Goal: Task Accomplishment & Management: Manage account settings

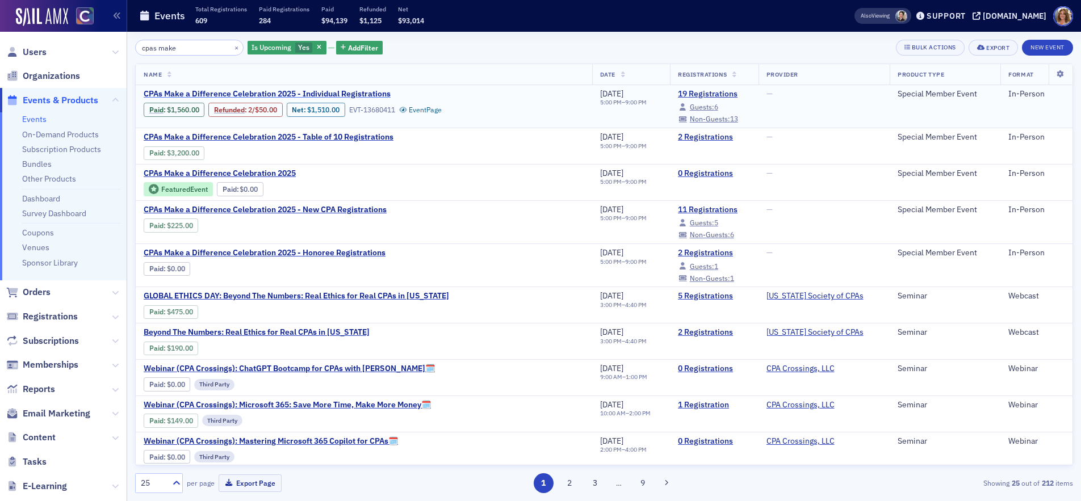
click at [359, 94] on span "CPAs Make a Difference Celebration 2025 - Individual Registrations" at bounding box center [267, 94] width 247 height 10
click at [691, 95] on link "19 Registrations" at bounding box center [714, 94] width 72 height 10
click at [30, 51] on span "Users" at bounding box center [35, 52] width 24 height 12
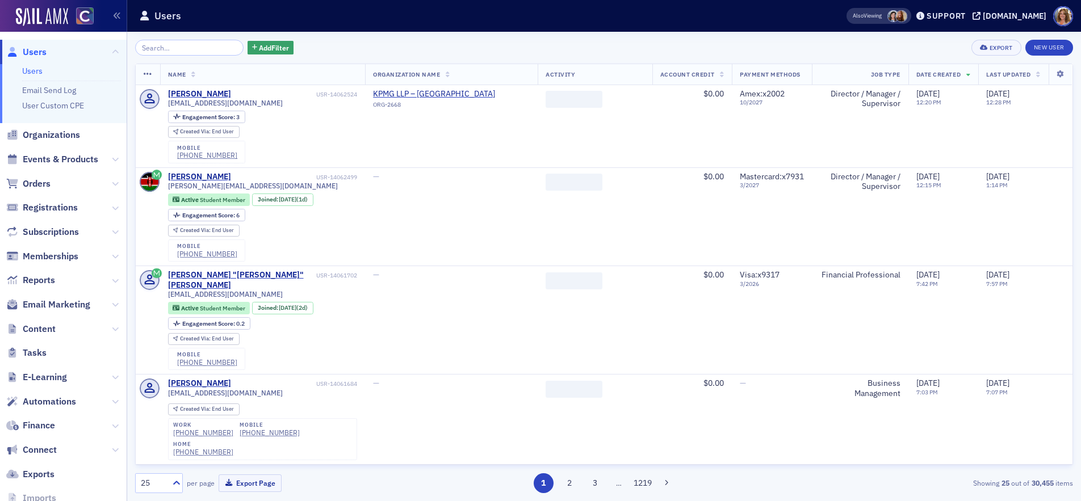
click at [186, 49] on input "search" at bounding box center [189, 48] width 108 height 16
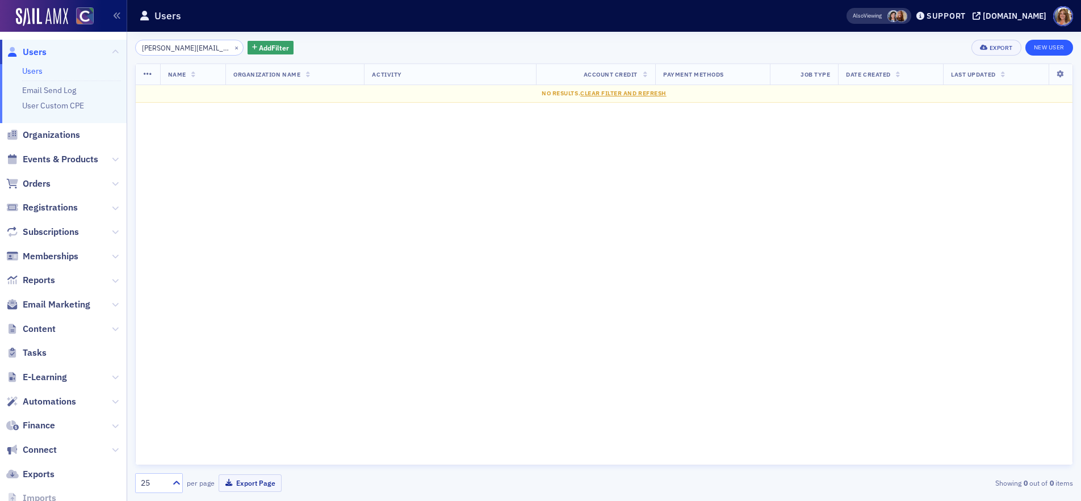
type input "tanishka@juno.tax"
click at [1052, 48] on link "New User" at bounding box center [1049, 48] width 48 height 16
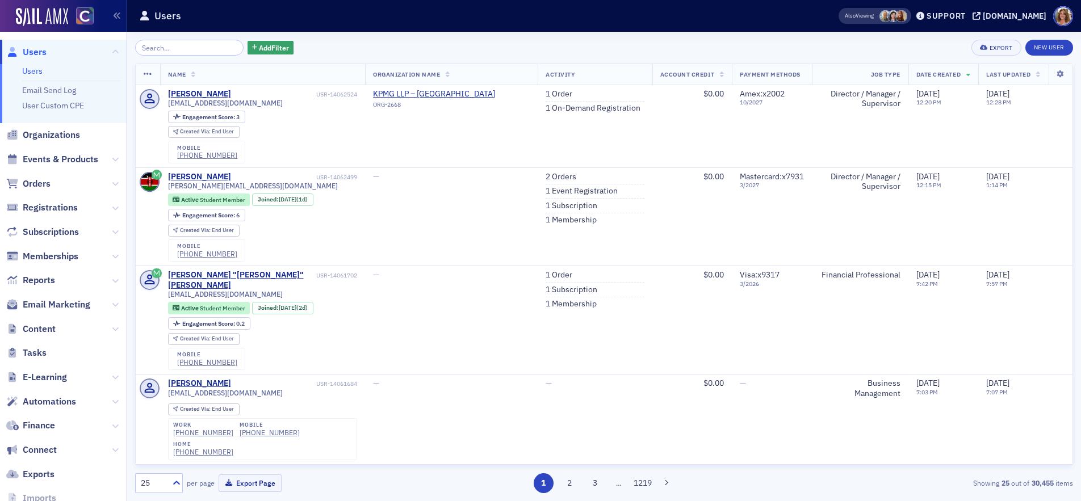
click at [144, 51] on input "search" at bounding box center [189, 48] width 108 height 16
click at [149, 49] on input "search" at bounding box center [189, 48] width 108 height 16
click at [183, 48] on input "search" at bounding box center [189, 48] width 108 height 16
paste input "[EMAIL_ADDRESS][DOMAIN_NAME]"
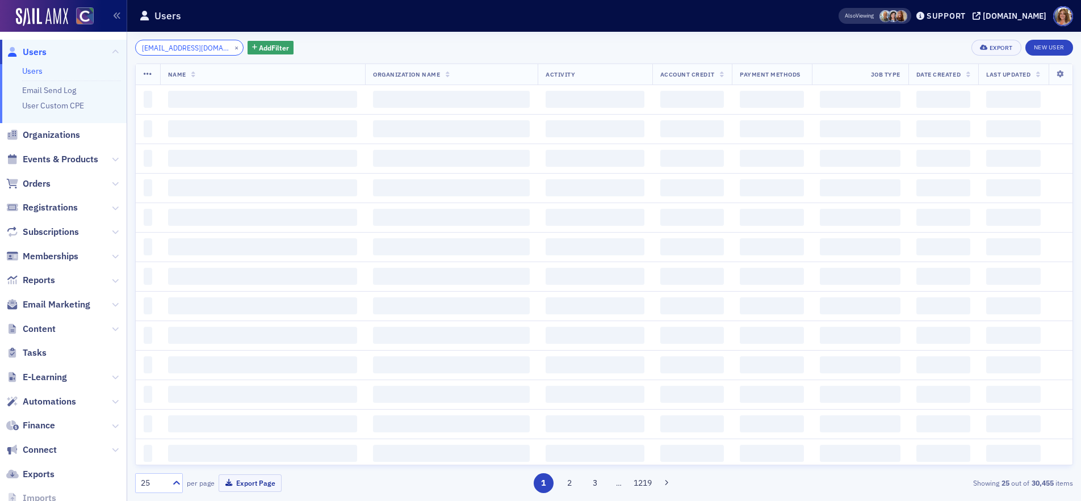
scroll to position [0, 39]
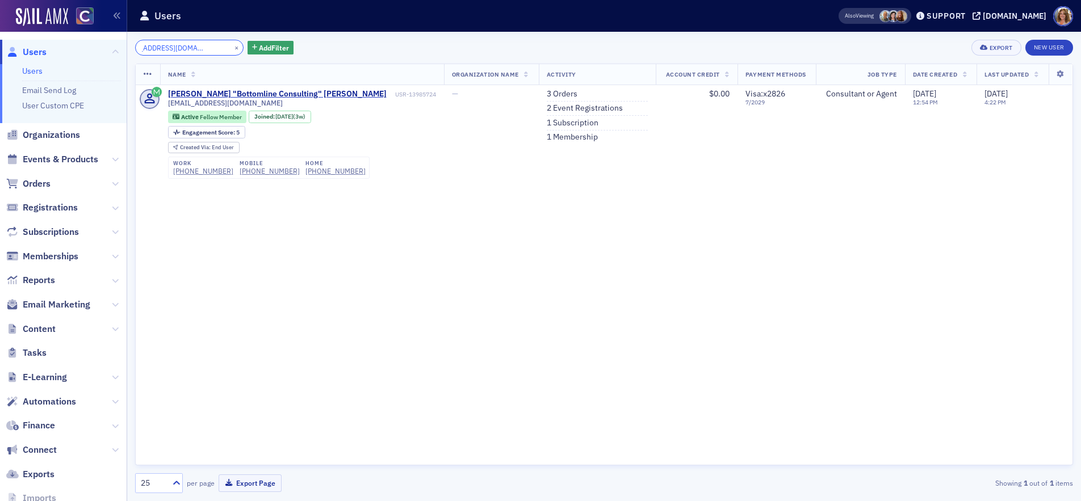
type input "[EMAIL_ADDRESS][DOMAIN_NAME]"
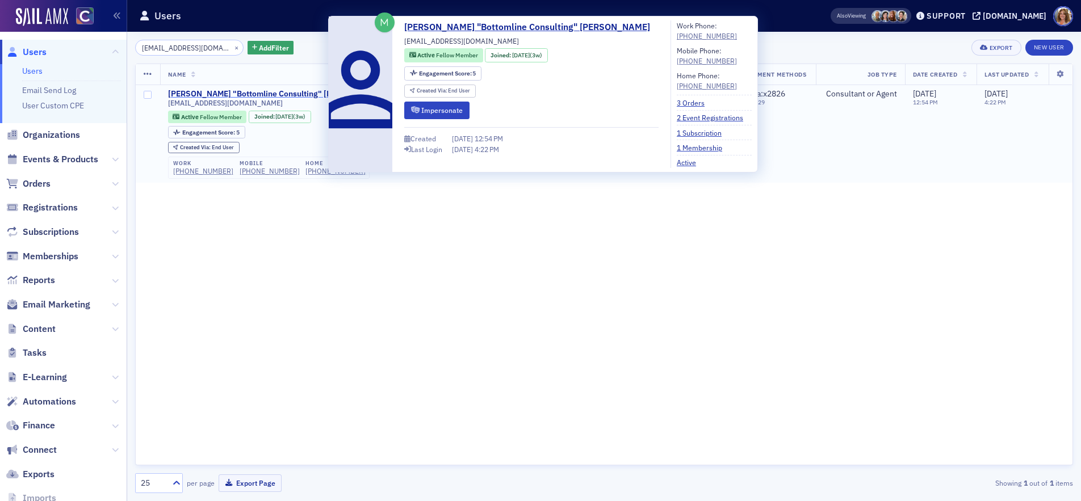
click at [257, 93] on div "[PERSON_NAME] "Bottomline Consulting" [PERSON_NAME]" at bounding box center [277, 94] width 219 height 10
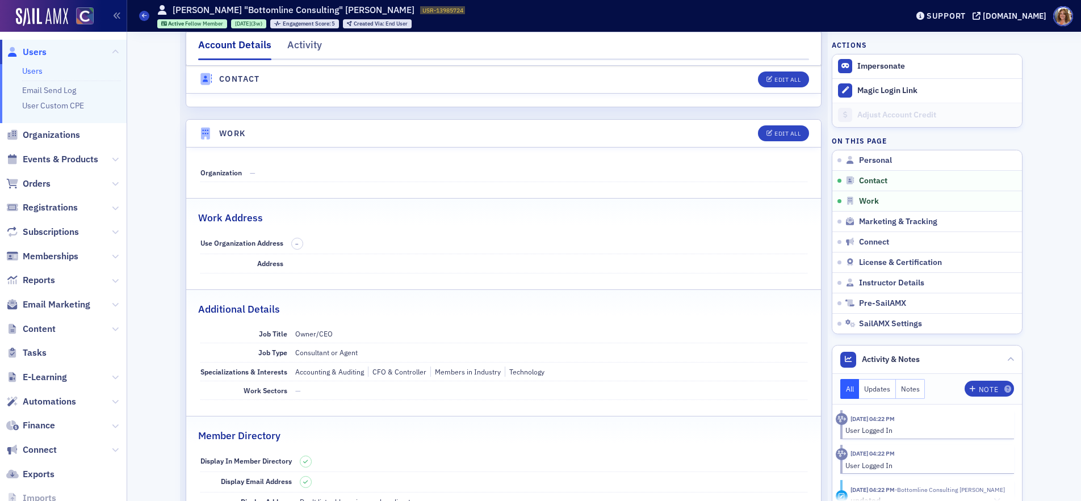
scroll to position [698, 0]
click at [782, 132] on div "Edit All" at bounding box center [787, 132] width 26 height 6
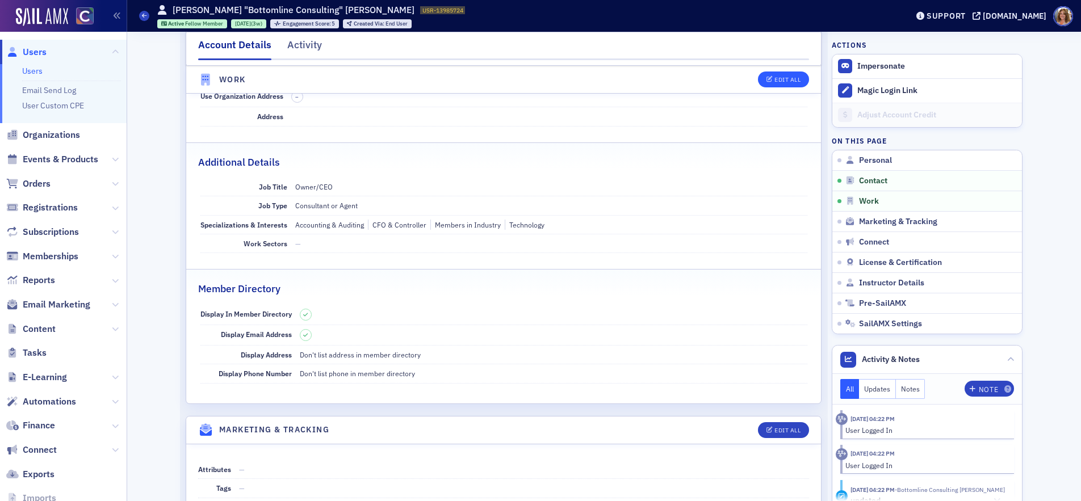
select select "US"
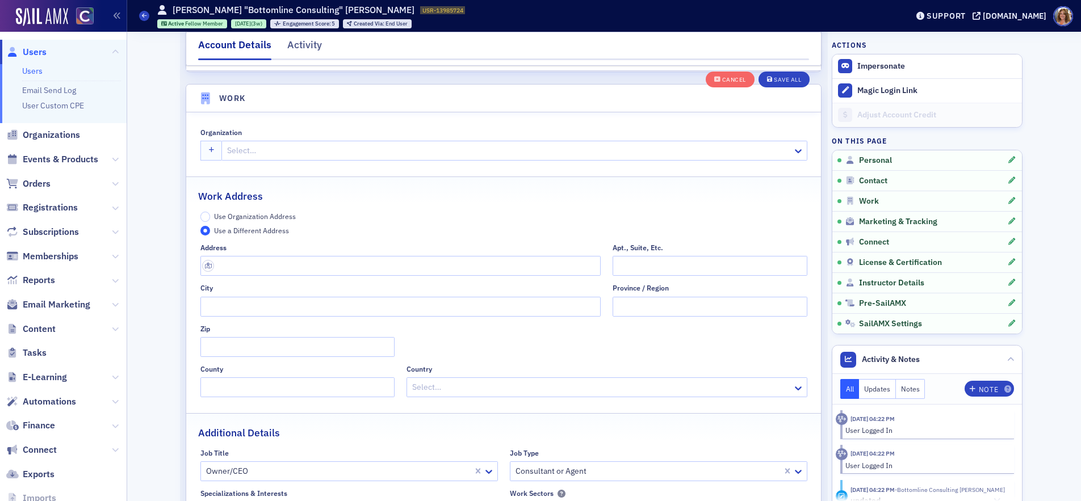
scroll to position [1005, 0]
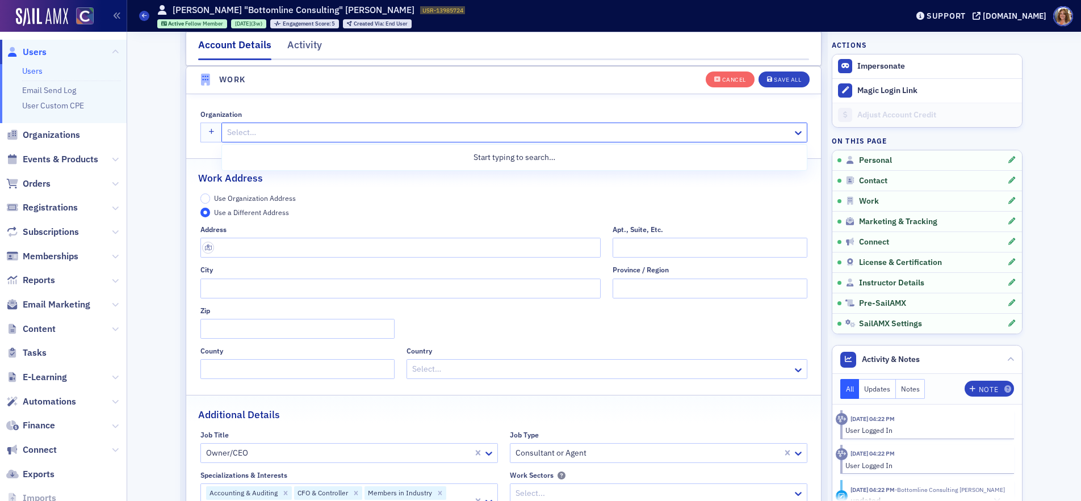
click at [310, 133] on div at bounding box center [508, 132] width 565 height 14
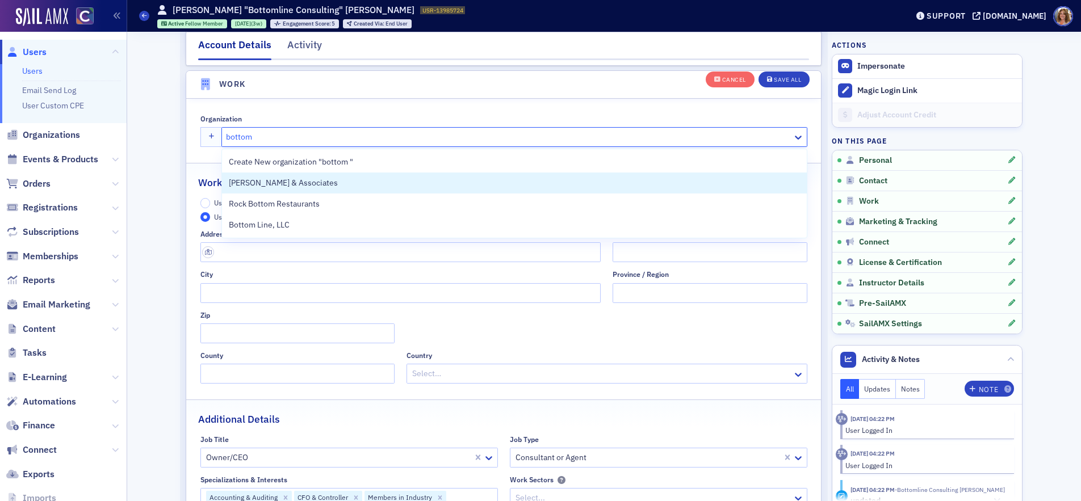
scroll to position [1002, 0]
type input "bottom"
drag, startPoint x: 734, startPoint y: 81, endPoint x: 703, endPoint y: 91, distance: 32.1
click at [733, 81] on div "Cancel" at bounding box center [734, 80] width 24 height 6
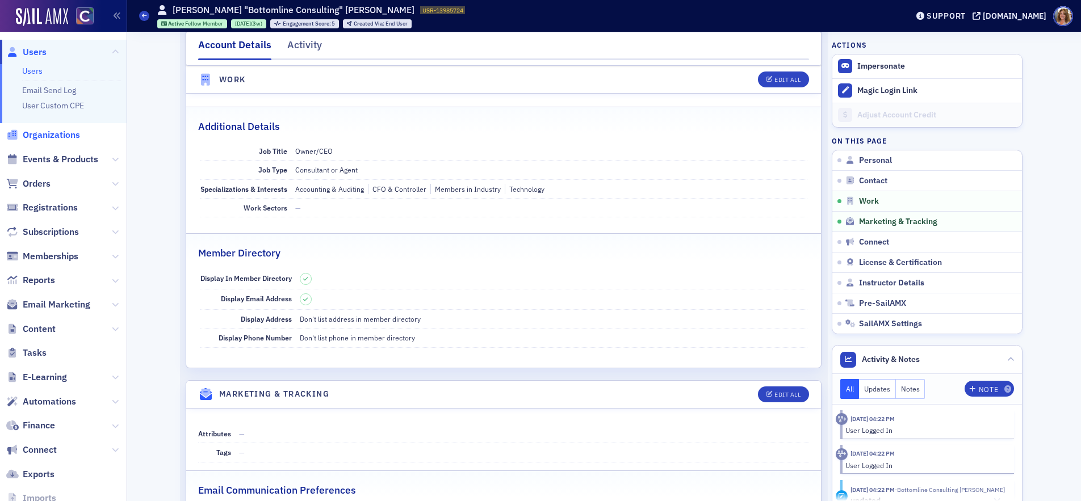
click at [57, 135] on span "Organizations" at bounding box center [51, 135] width 57 height 12
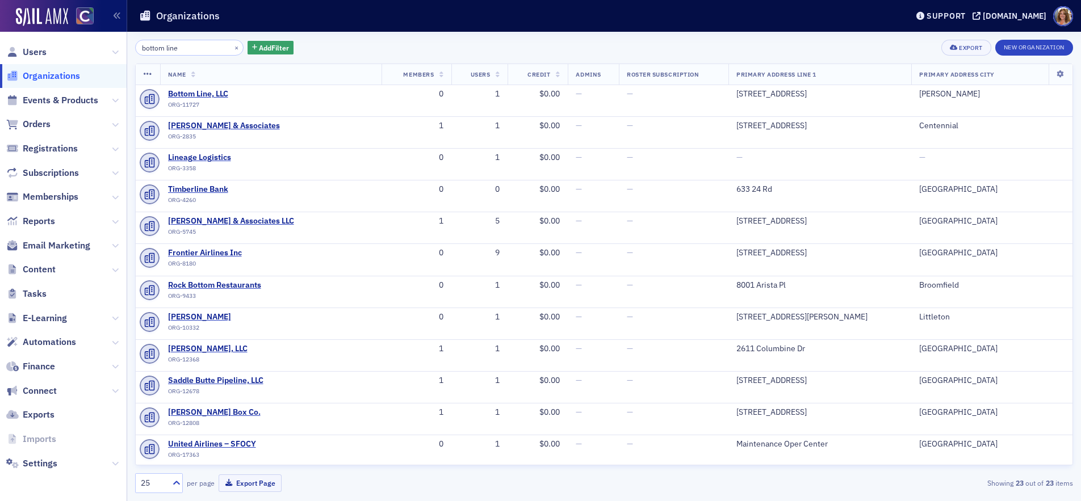
type input "bottom line"
click at [232, 47] on button "×" at bounding box center [237, 47] width 10 height 10
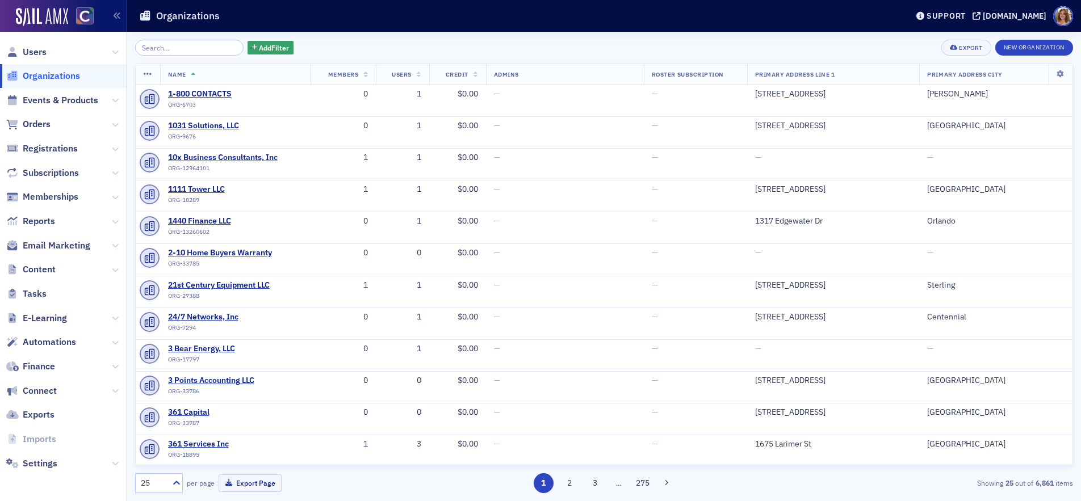
drag, startPoint x: 44, startPoint y: 49, endPoint x: 85, endPoint y: 46, distance: 40.4
click at [45, 49] on span "Users" at bounding box center [35, 52] width 24 height 12
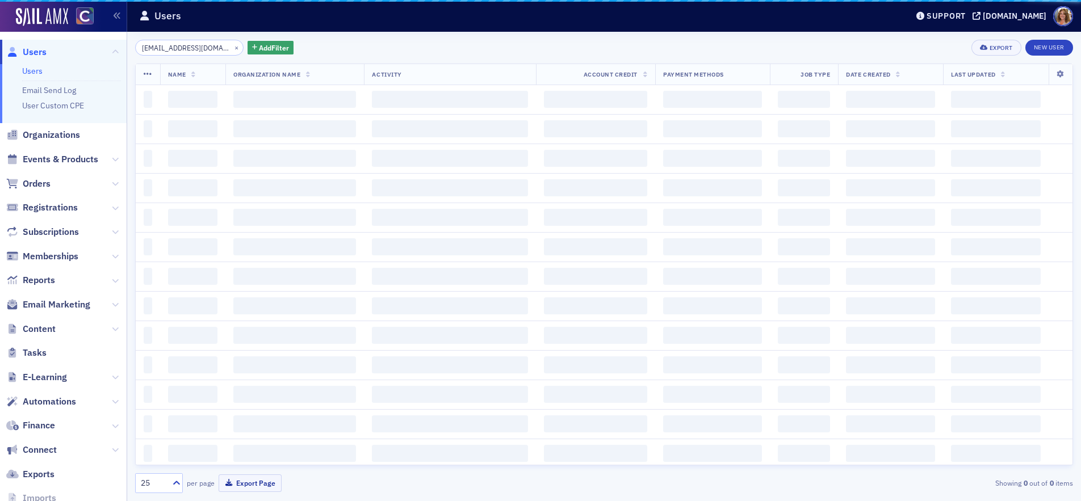
scroll to position [0, 39]
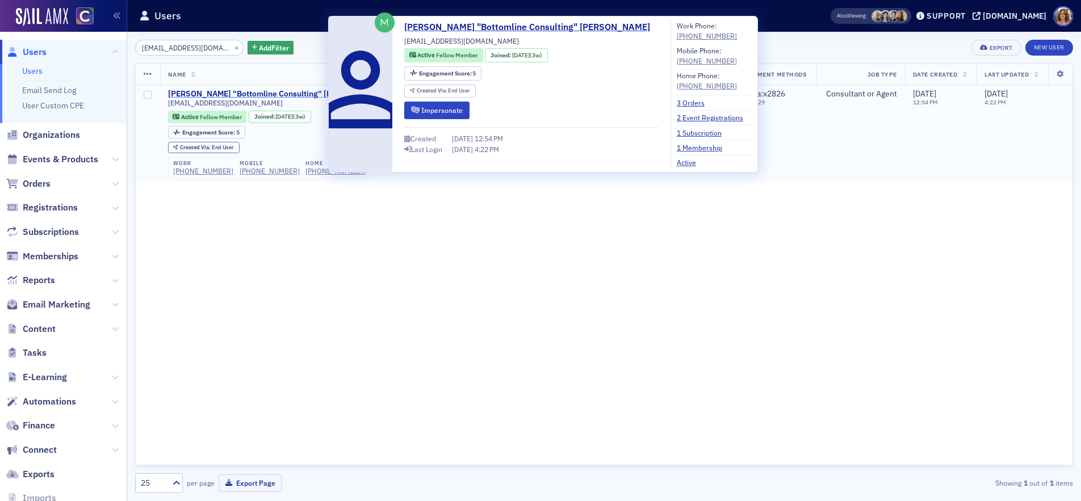
click at [262, 94] on div "[PERSON_NAME] "Bottomline Consulting" [PERSON_NAME]" at bounding box center [277, 94] width 219 height 10
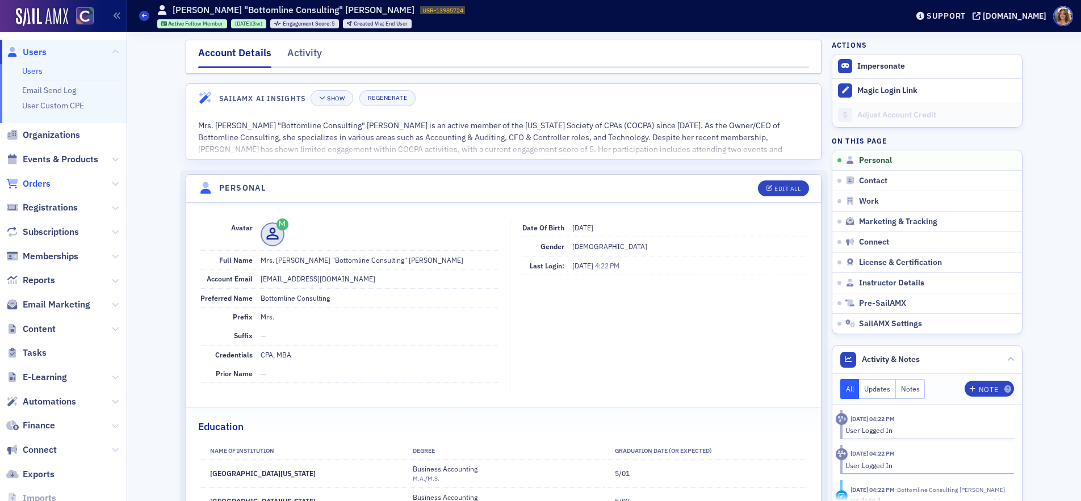
click at [36, 184] on span "Orders" at bounding box center [37, 184] width 28 height 12
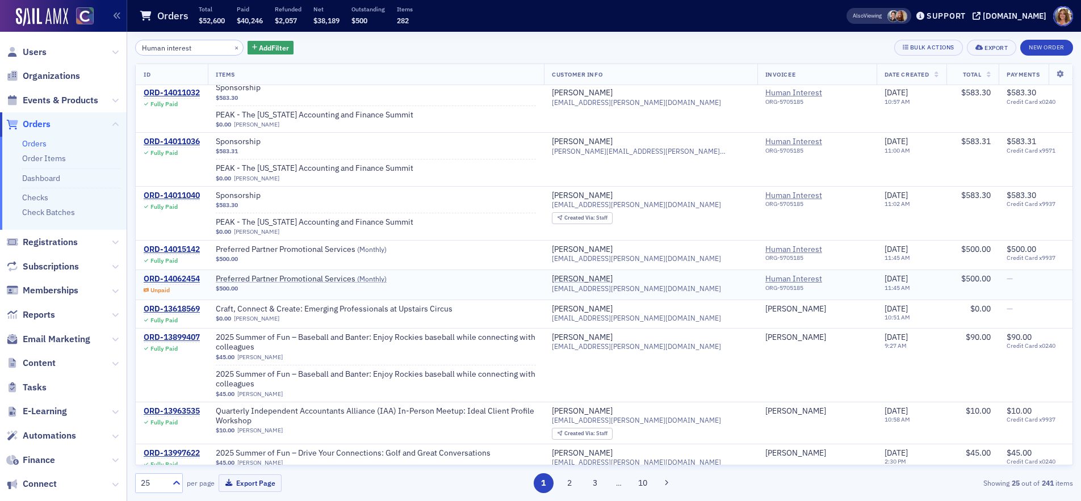
scroll to position [400, 0]
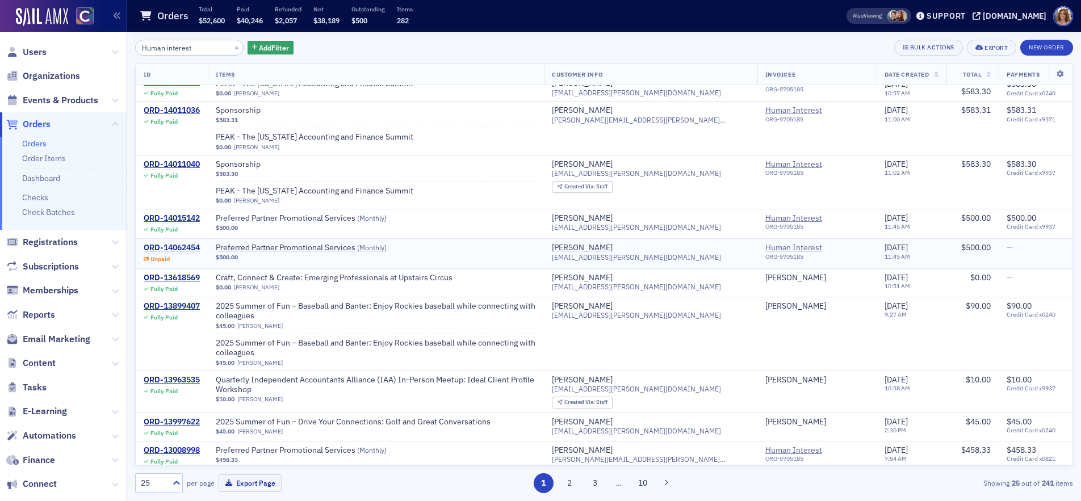
type input "Human interest"
click at [178, 243] on div "ORD-14062454" at bounding box center [172, 248] width 56 height 10
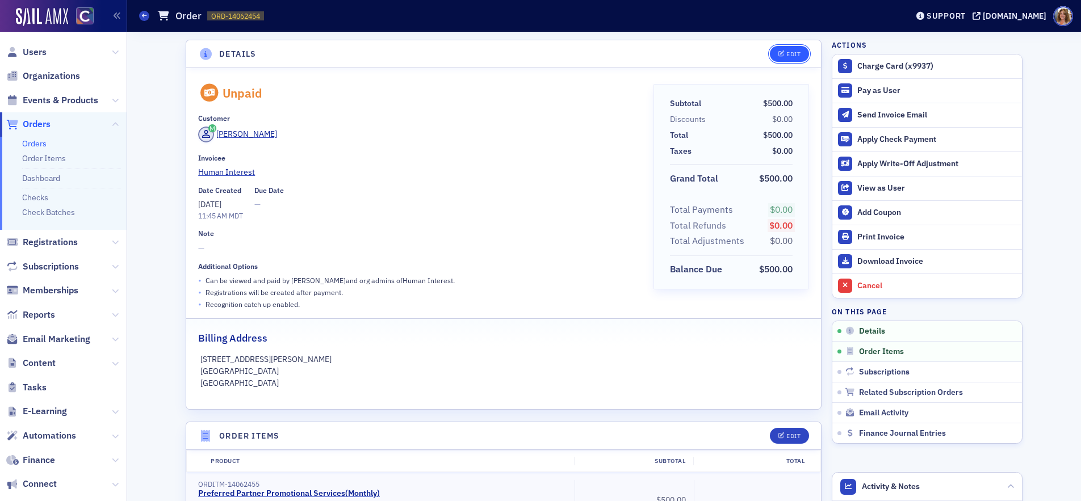
click at [794, 52] on div "Edit" at bounding box center [793, 54] width 14 height 6
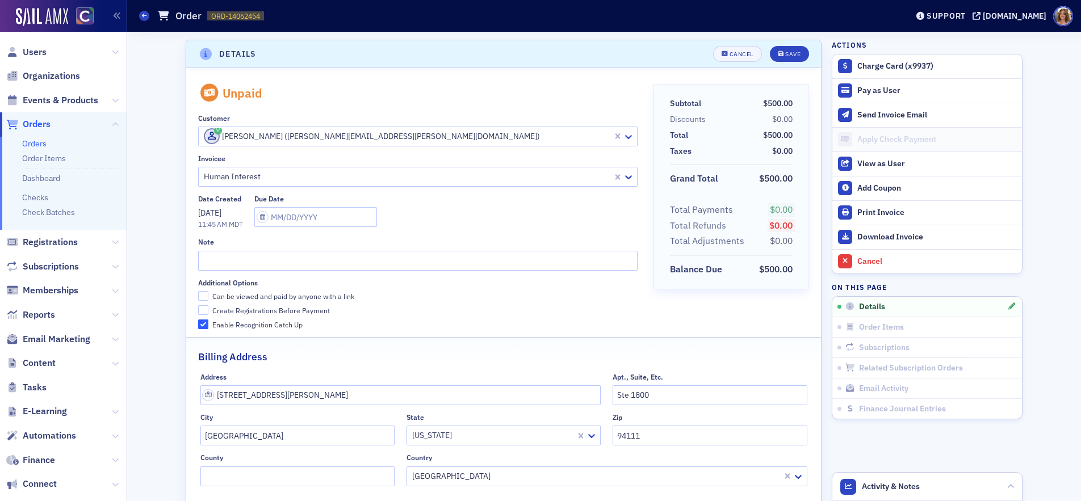
scroll to position [2, 0]
click at [203, 291] on input "Can be viewed and paid by anyone with a link" at bounding box center [203, 294] width 10 height 10
checkbox input "true"
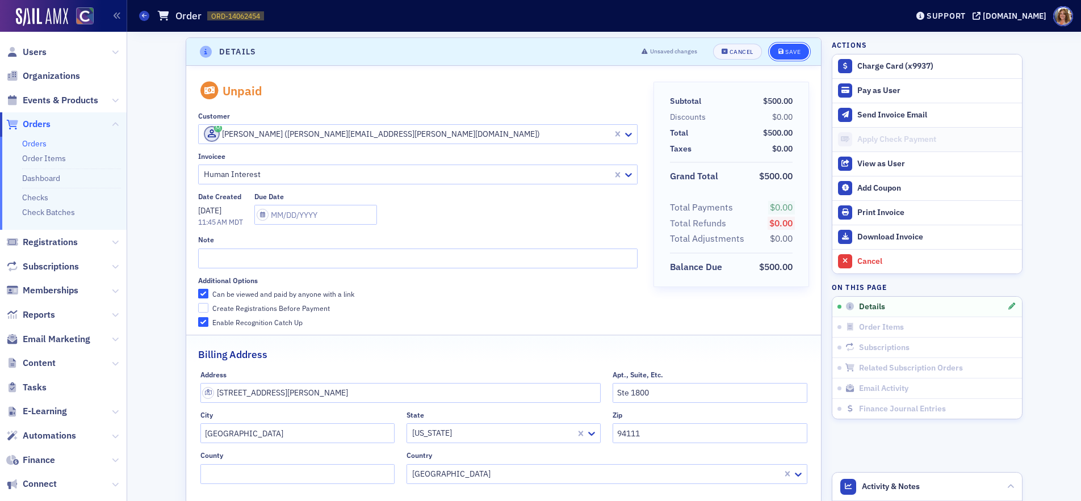
click at [795, 55] on div "Save" at bounding box center [792, 52] width 15 height 6
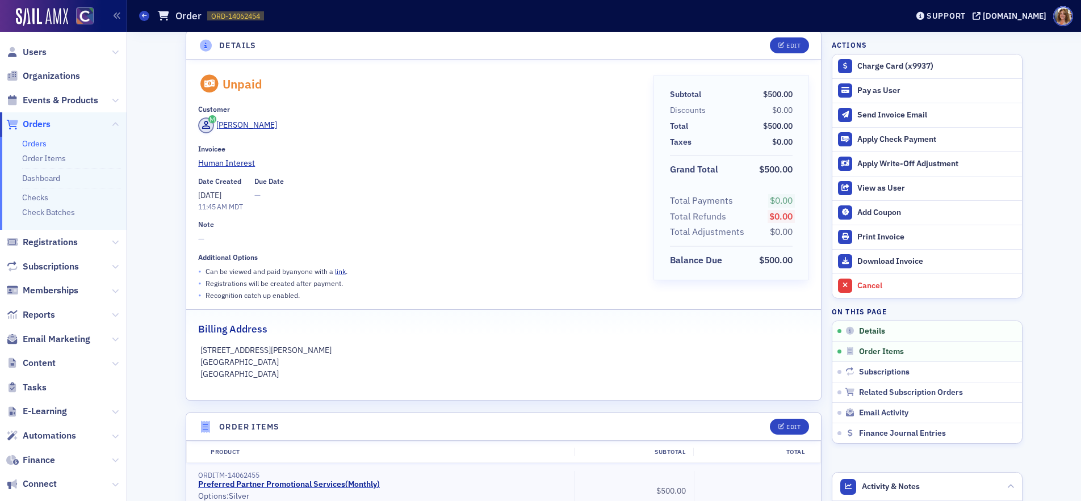
scroll to position [0, 0]
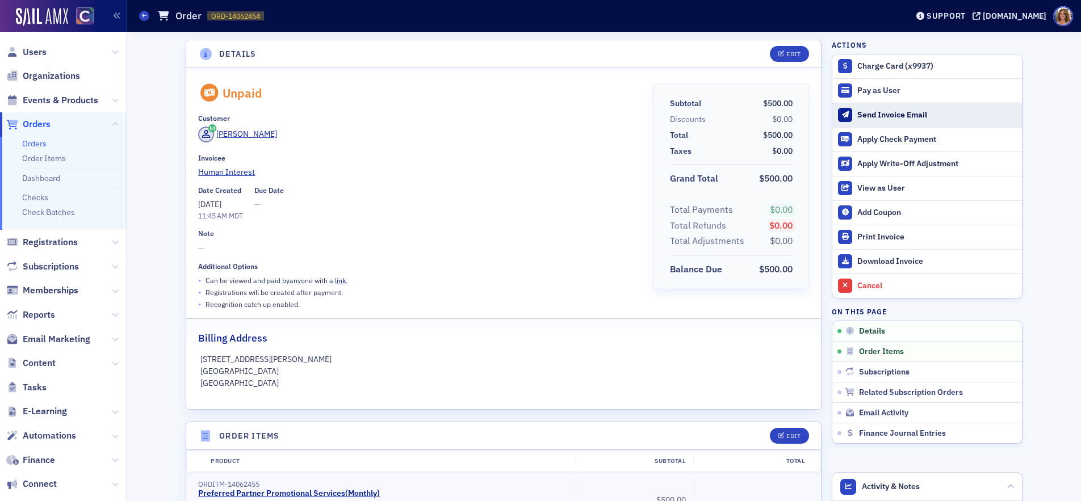
click at [877, 113] on div "Send Invoice Email" at bounding box center [936, 115] width 159 height 10
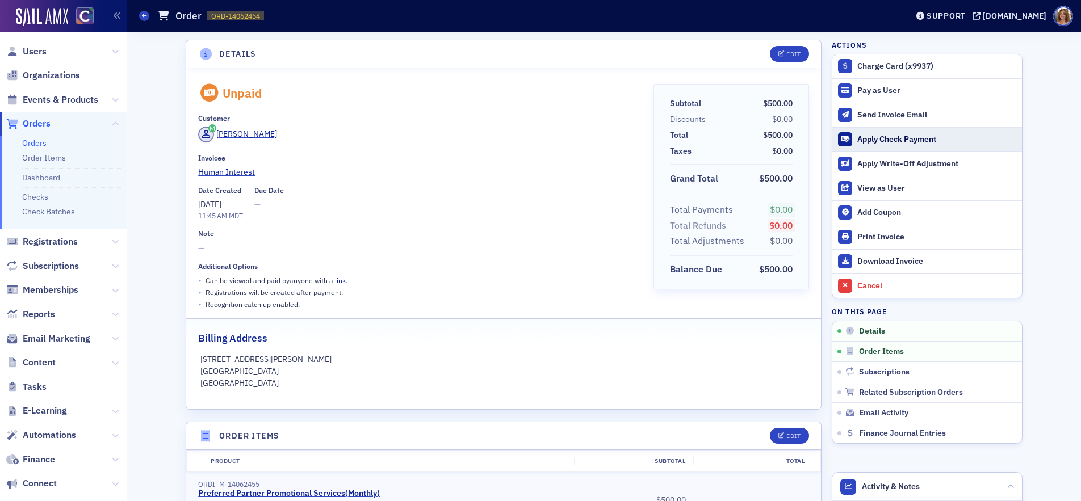
scroll to position [1, 0]
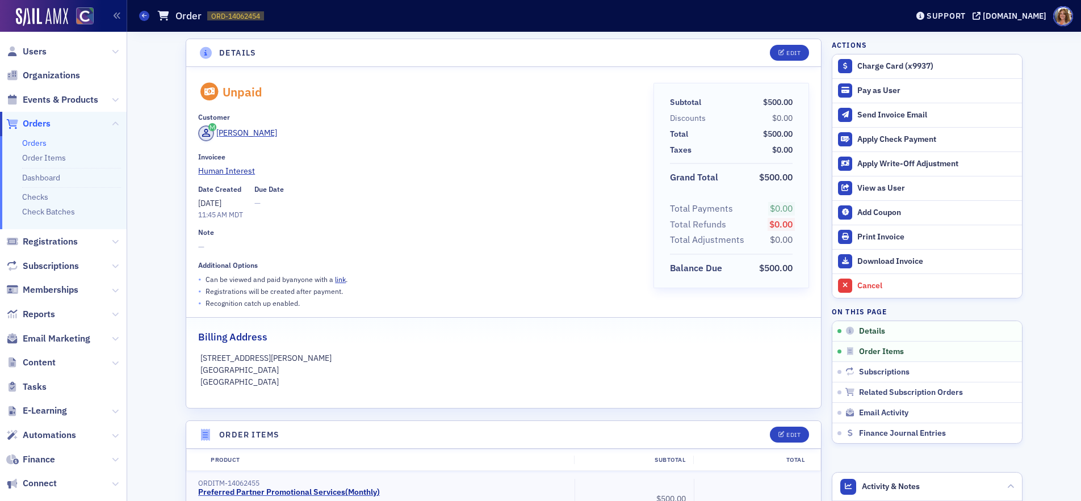
click at [36, 123] on span "Orders" at bounding box center [37, 124] width 28 height 12
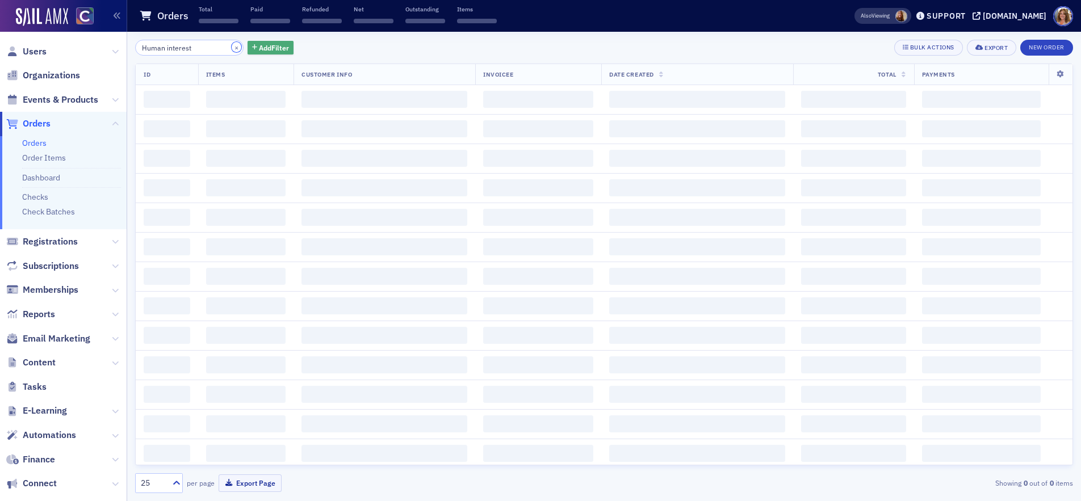
drag, startPoint x: 222, startPoint y: 48, endPoint x: 249, endPoint y: 49, distance: 27.3
click at [232, 48] on button "×" at bounding box center [237, 47] width 10 height 10
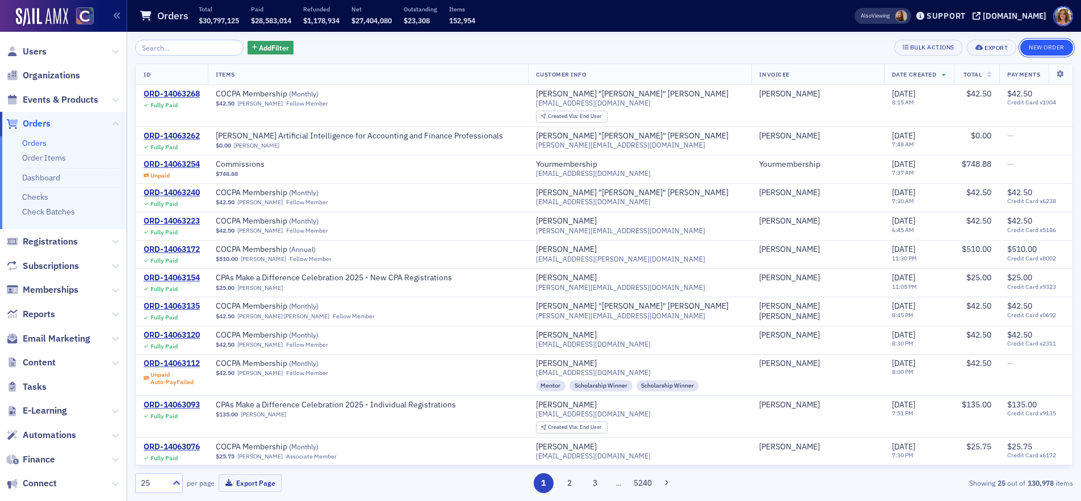
click at [1051, 45] on button "New Order" at bounding box center [1046, 48] width 53 height 16
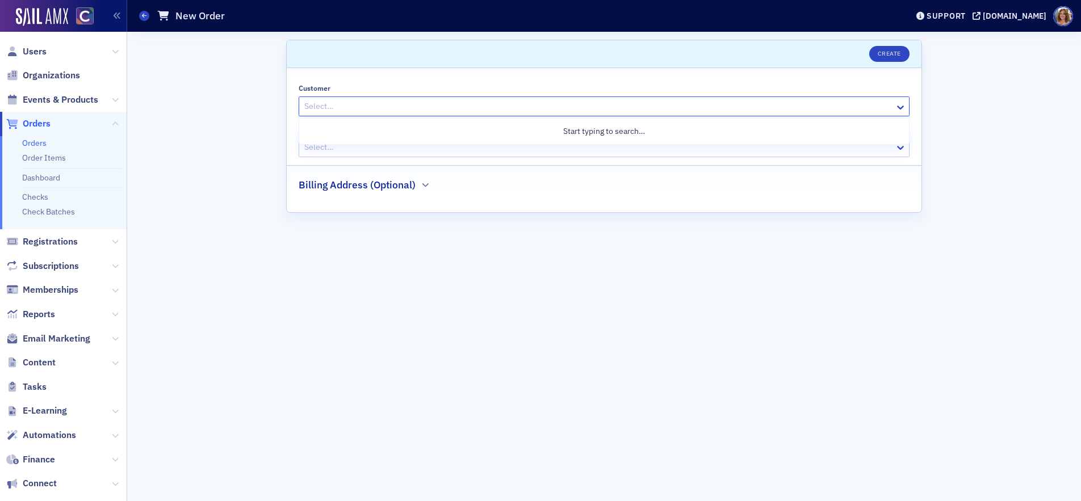
click at [516, 107] on div at bounding box center [598, 106] width 590 height 14
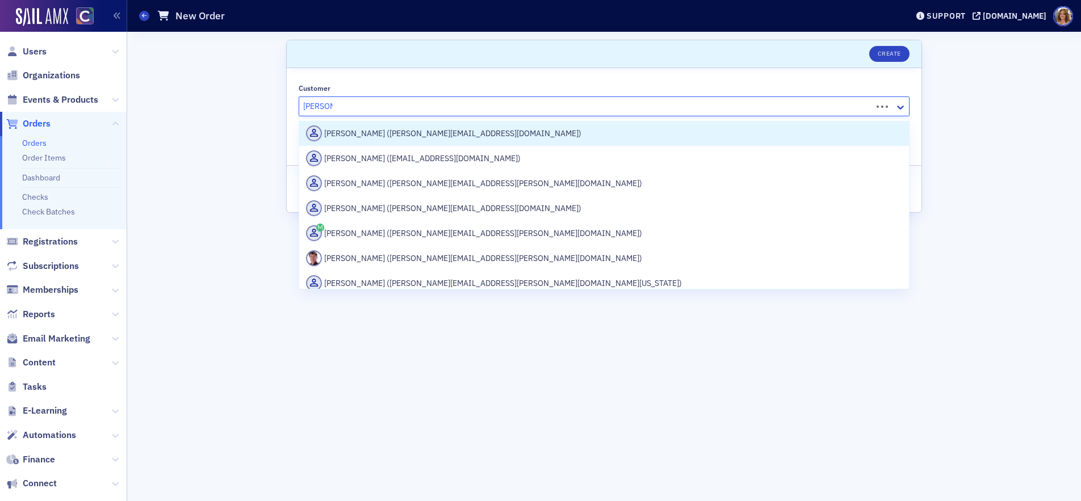
type input "[PERSON_NAME]"
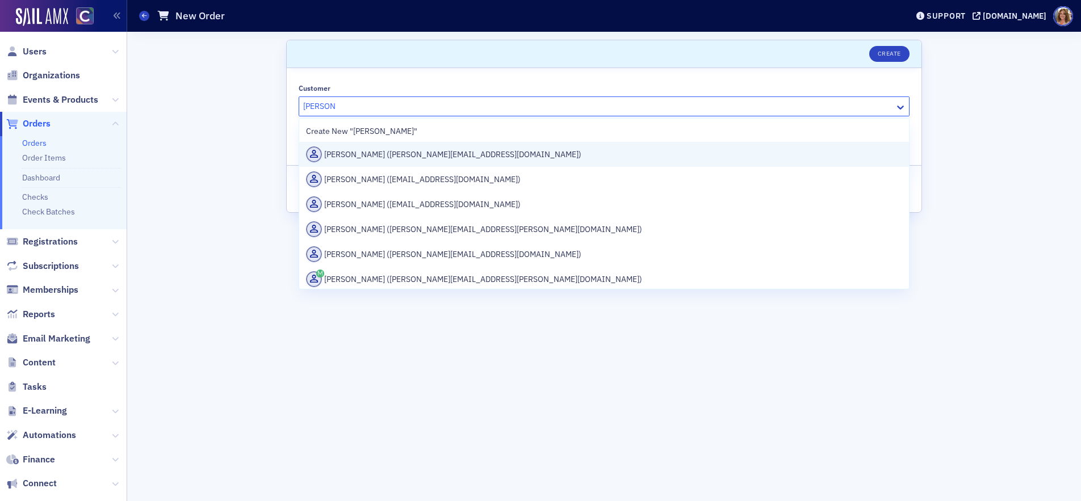
click at [438, 152] on div "[PERSON_NAME] ([PERSON_NAME][EMAIL_ADDRESS][DOMAIN_NAME])" at bounding box center [604, 154] width 596 height 16
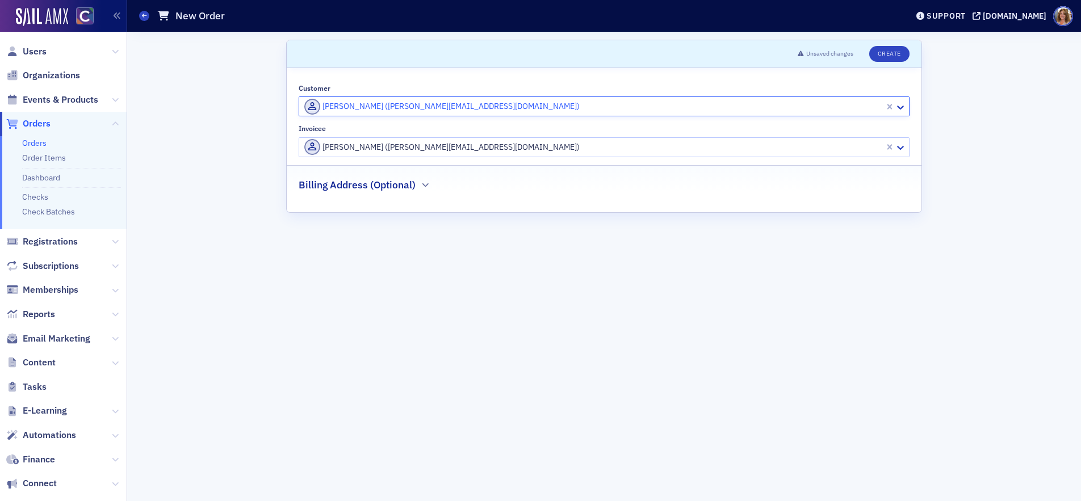
click at [445, 148] on div at bounding box center [593, 147] width 580 height 14
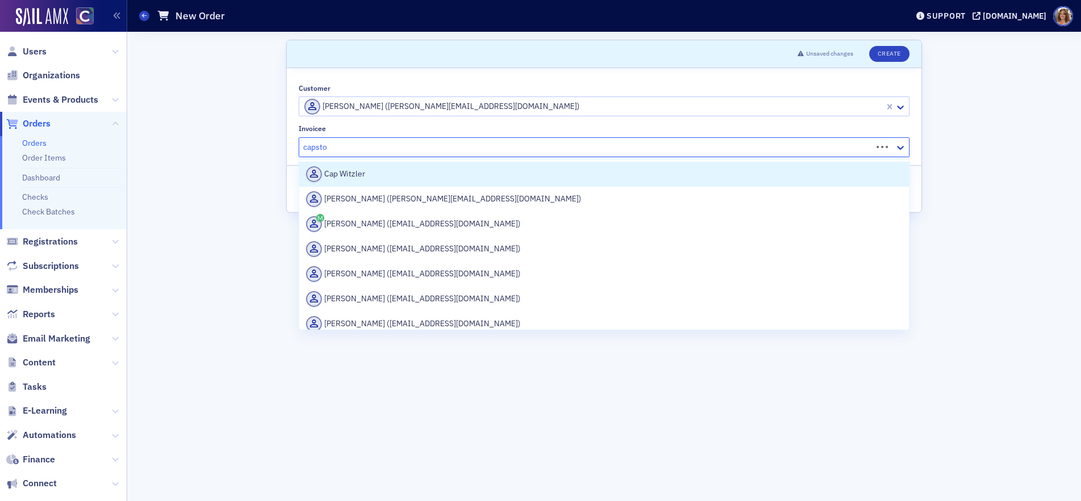
type input "capston"
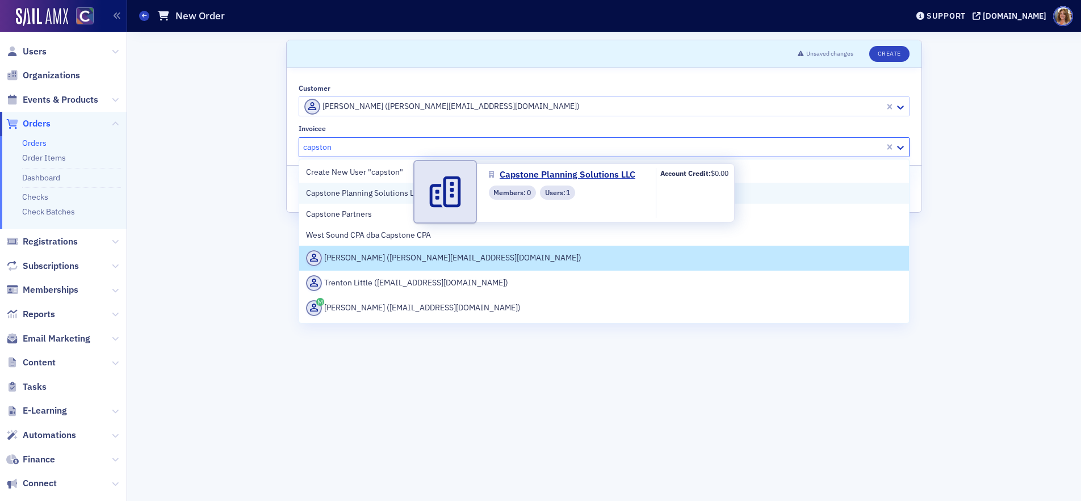
click at [409, 194] on span "Capstone Planning Solutions LLC" at bounding box center [364, 193] width 117 height 12
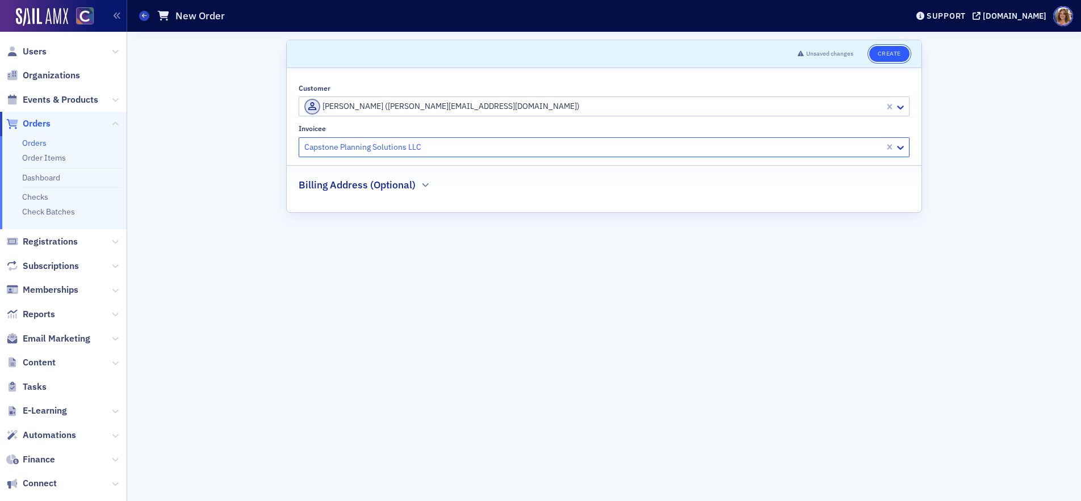
click at [891, 53] on button "Create" at bounding box center [889, 54] width 40 height 16
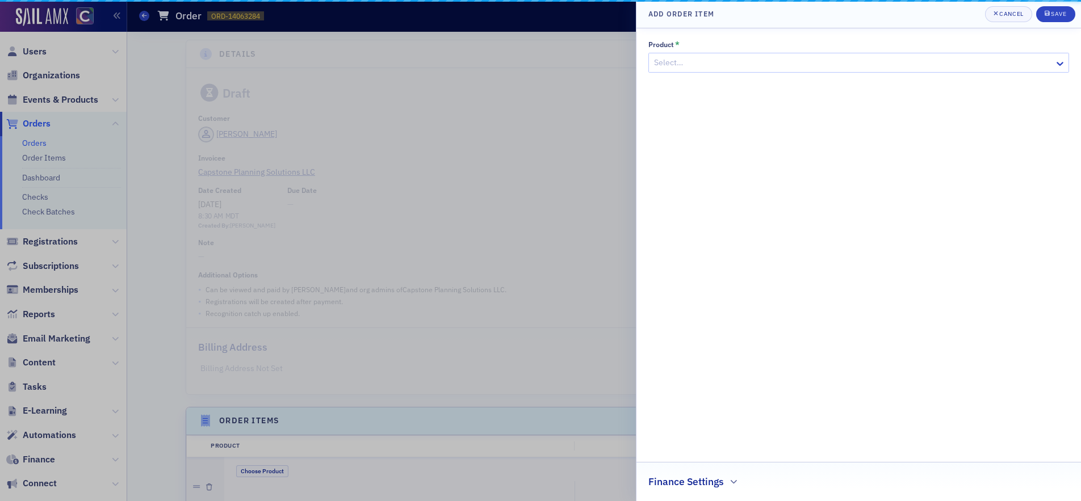
scroll to position [280, 0]
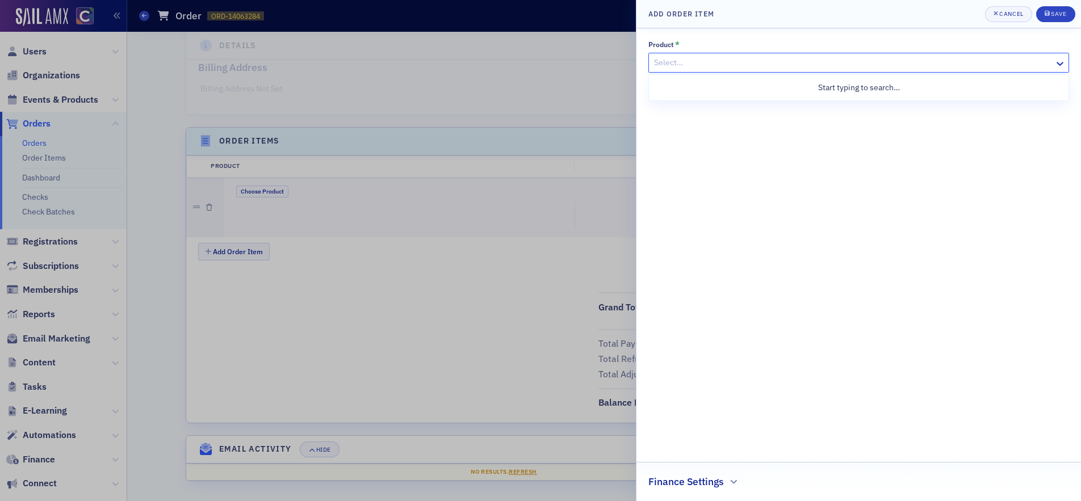
click at [860, 68] on div at bounding box center [853, 63] width 400 height 14
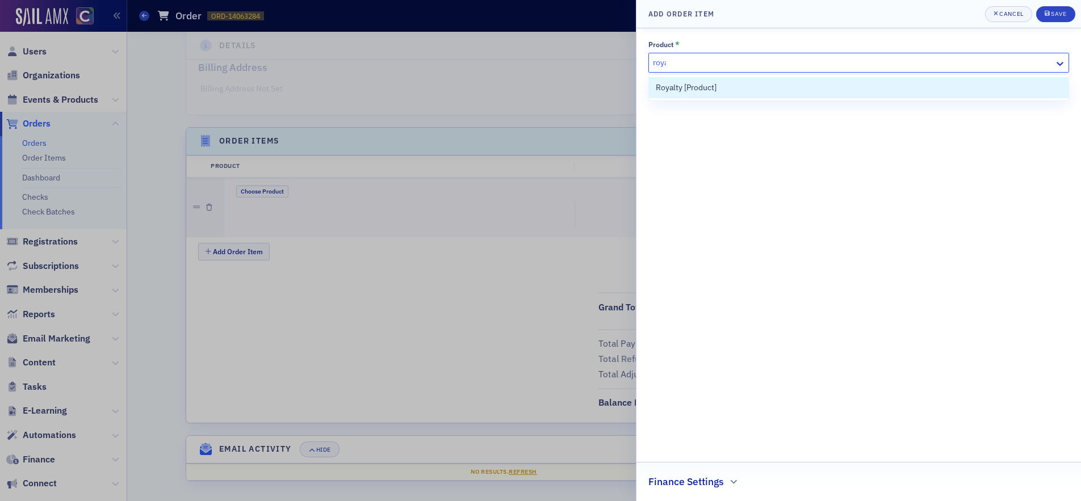
type input "royal"
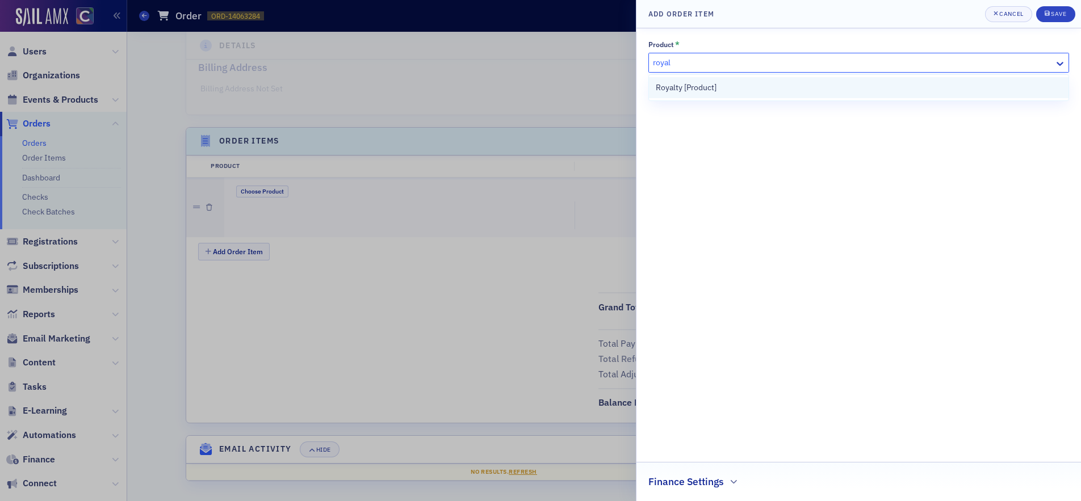
click at [861, 85] on div "Royalty [Product]" at bounding box center [859, 88] width 406 height 12
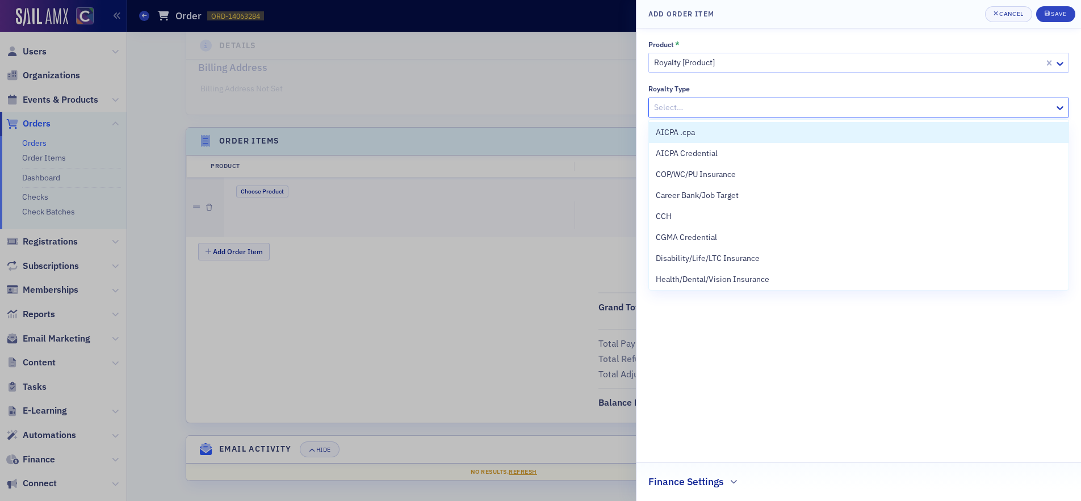
click at [823, 112] on div at bounding box center [853, 107] width 400 height 14
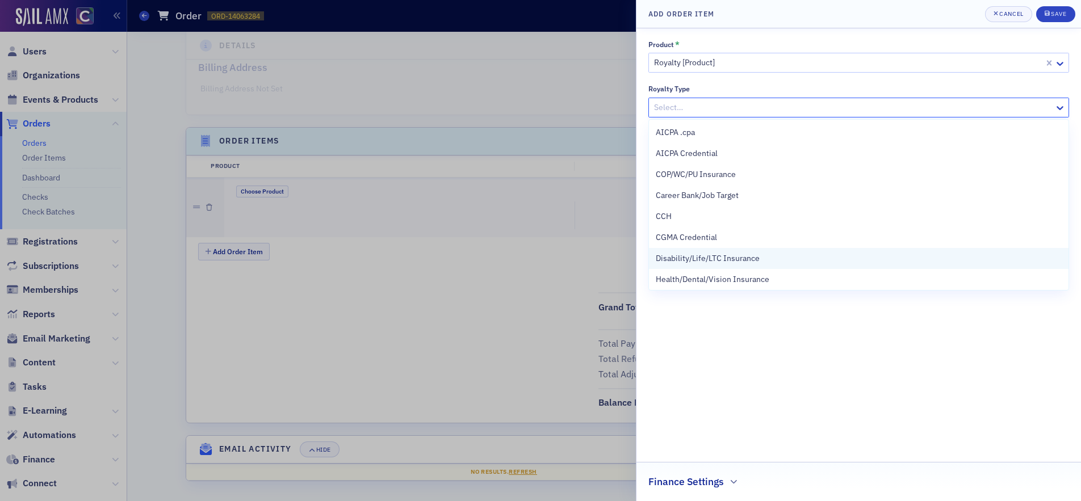
click at [764, 260] on div "Disability/Life/LTC Insurance" at bounding box center [859, 259] width 406 height 12
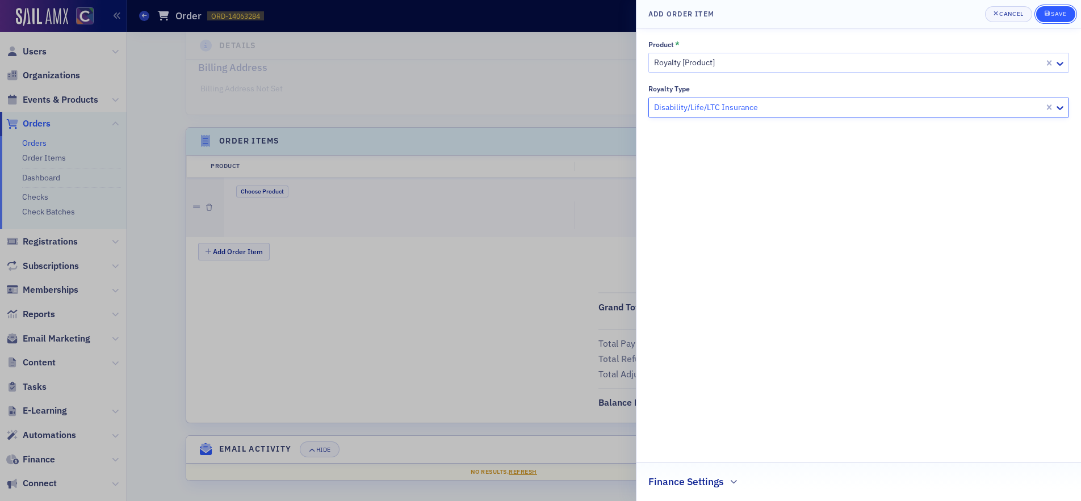
click at [1061, 14] on div "Save" at bounding box center [1058, 14] width 15 height 6
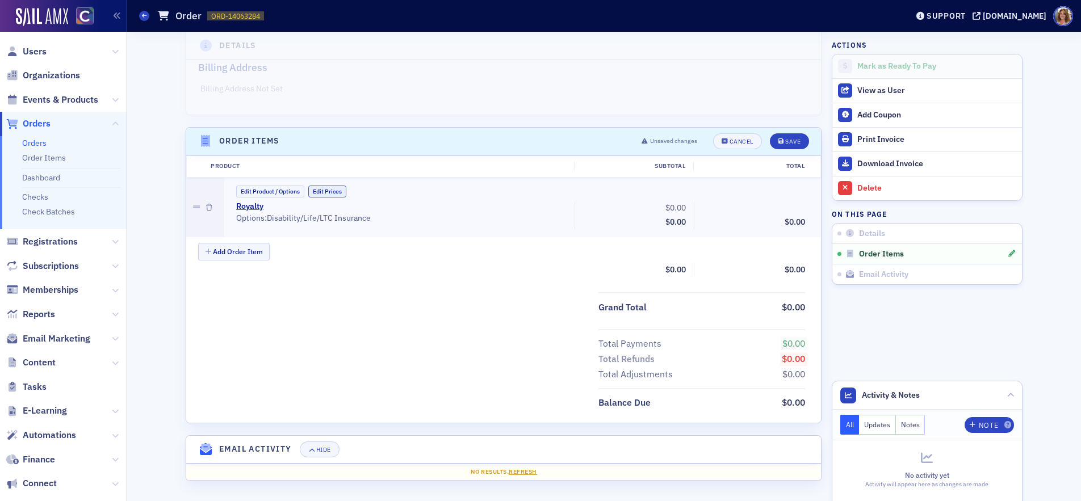
click at [338, 191] on button "Edit Prices" at bounding box center [327, 192] width 38 height 12
drag, startPoint x: 687, startPoint y: 208, endPoint x: 668, endPoint y: 208, distance: 19.3
click at [668, 208] on input "0.00" at bounding box center [663, 208] width 56 height 16
type input "100.00"
click at [795, 140] on div "Save" at bounding box center [792, 142] width 15 height 6
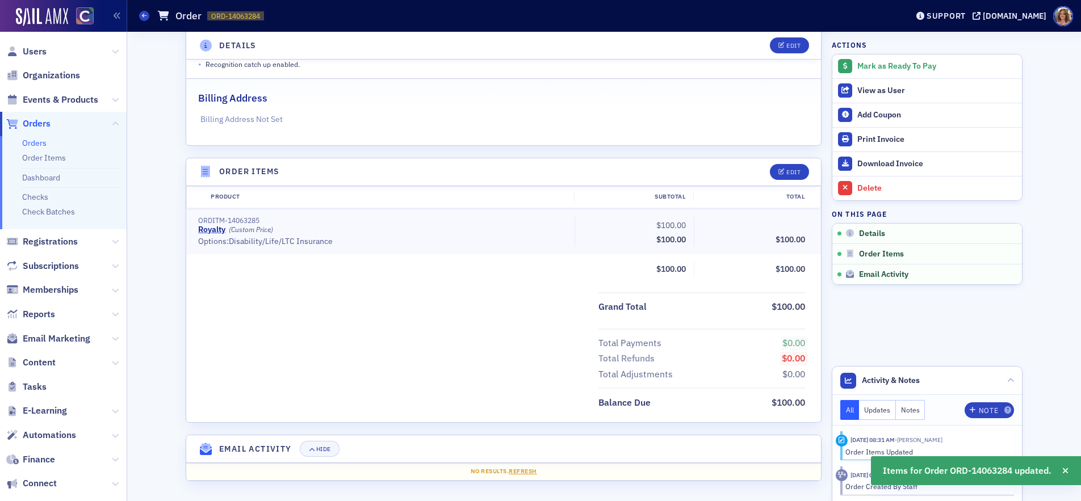
scroll to position [118, 0]
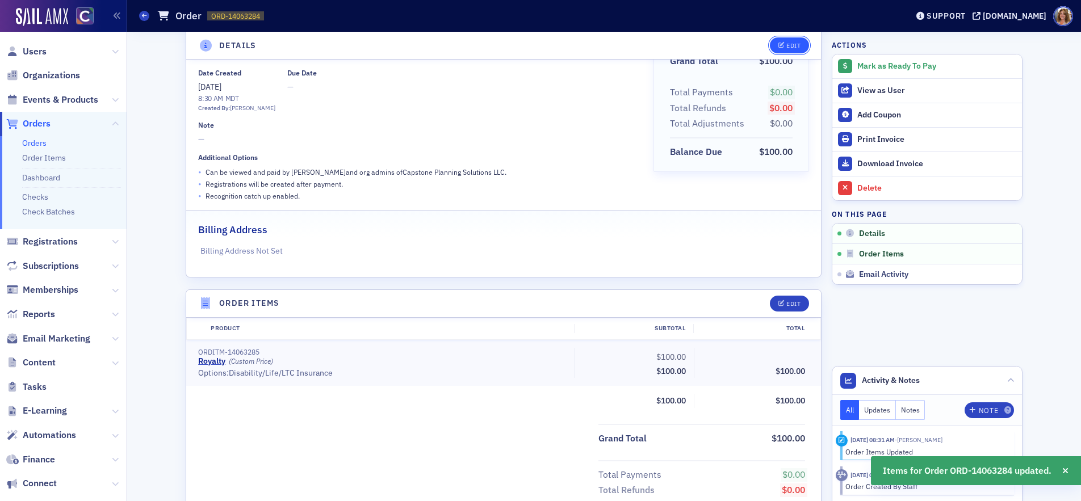
click at [798, 46] on div "Edit" at bounding box center [793, 46] width 14 height 6
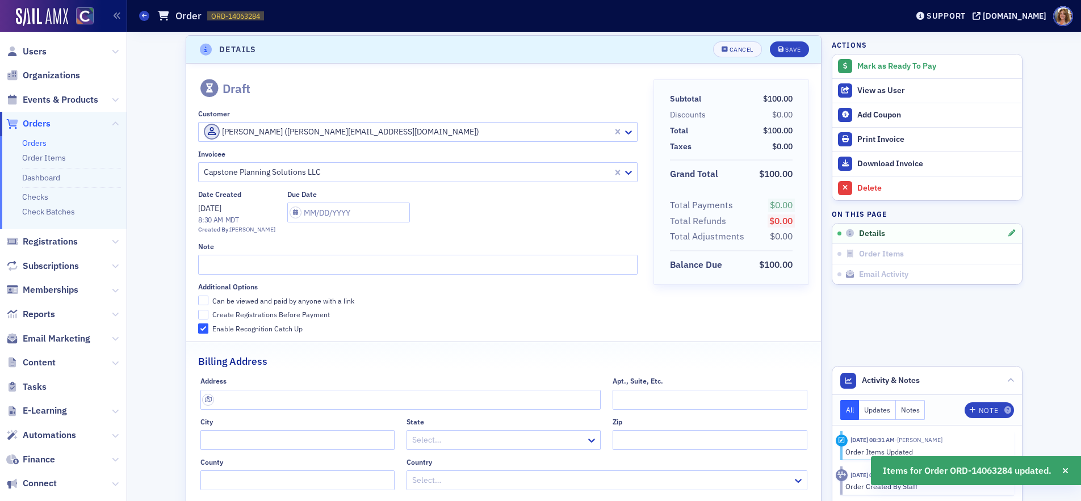
scroll to position [2, 0]
drag, startPoint x: 202, startPoint y: 303, endPoint x: 213, endPoint y: 283, distance: 22.7
click at [204, 299] on input "Can be viewed and paid by anyone with a link" at bounding box center [203, 303] width 10 height 10
checkbox input "true"
click at [223, 271] on input "text" at bounding box center [417, 267] width 439 height 20
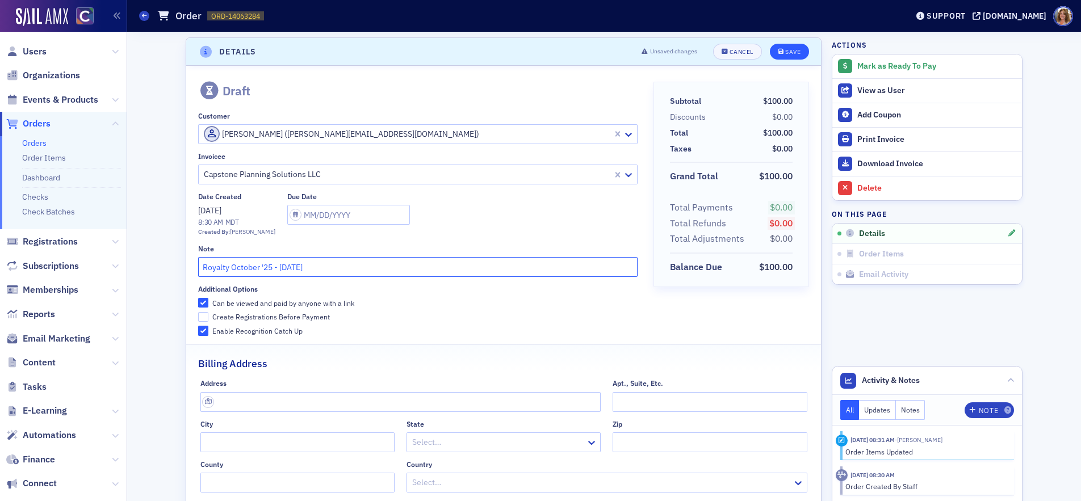
type input "Royalty October '25 - [DATE]"
click at [792, 52] on div "Save" at bounding box center [792, 52] width 15 height 6
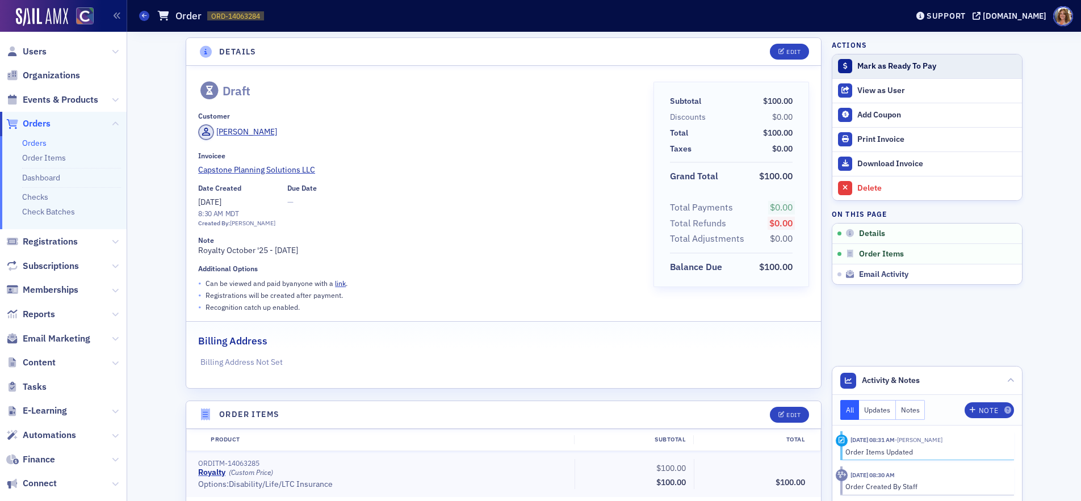
click at [879, 65] on div "Mark as Ready To Pay" at bounding box center [936, 66] width 159 height 10
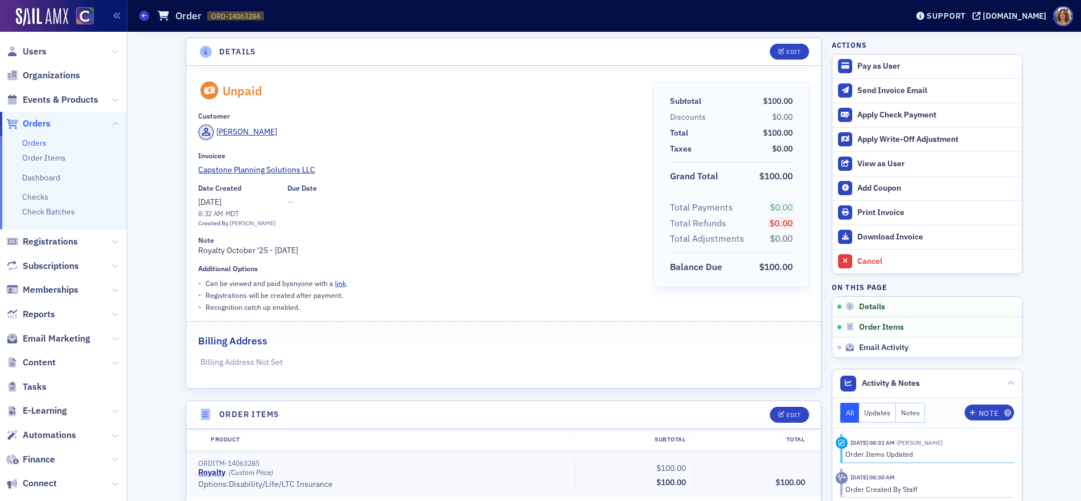
scroll to position [2, 0]
click at [892, 236] on div "Download Invoice" at bounding box center [936, 237] width 159 height 10
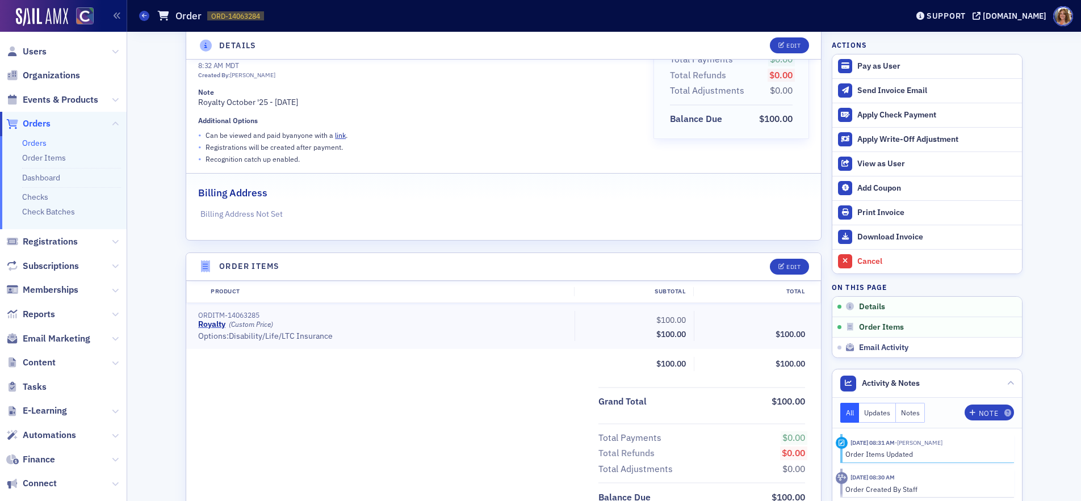
scroll to position [245, 0]
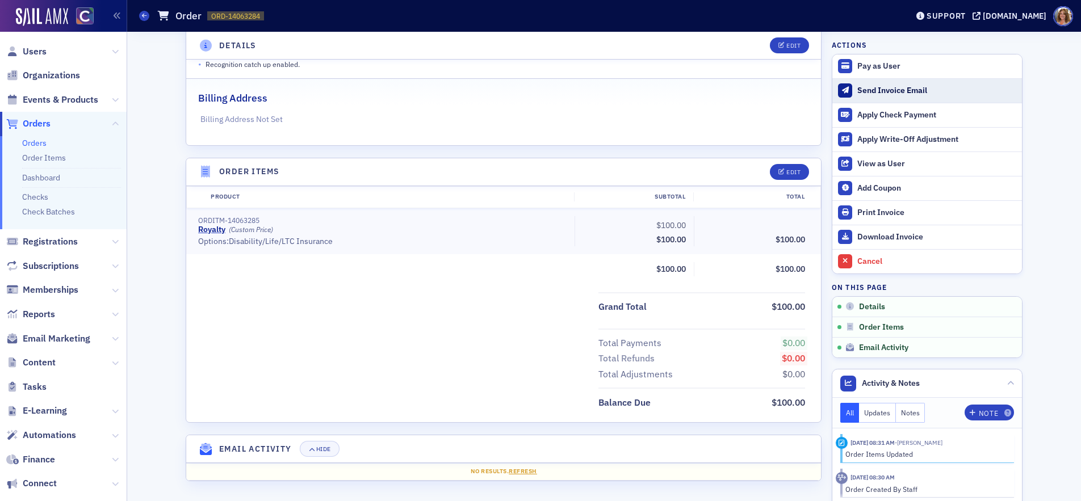
click at [878, 91] on div "Send Invoice Email" at bounding box center [936, 91] width 159 height 10
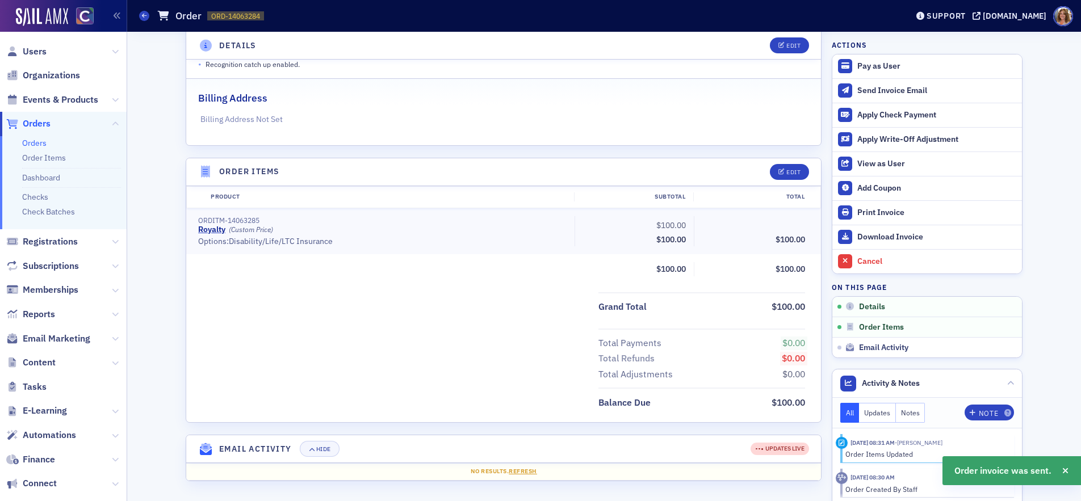
scroll to position [0, 0]
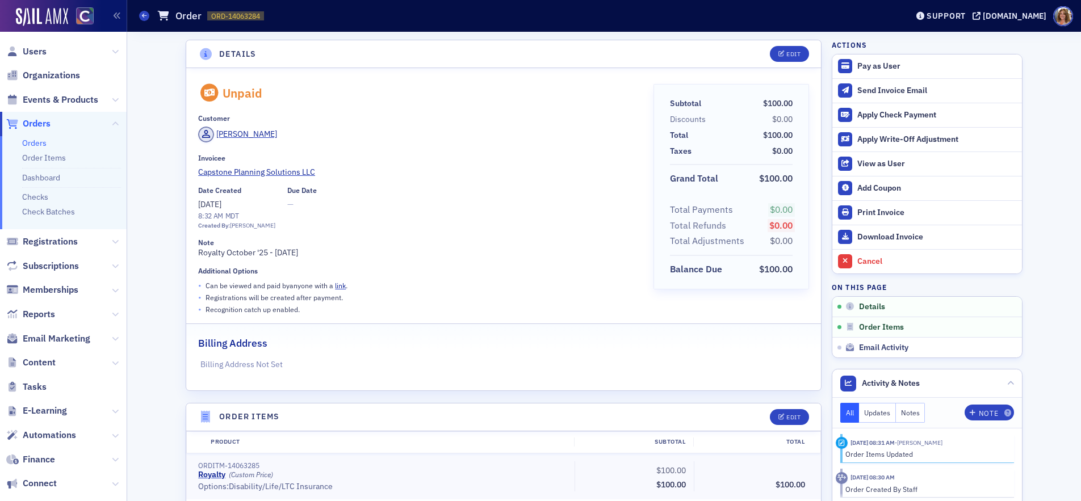
click at [41, 121] on span "Orders" at bounding box center [37, 124] width 28 height 12
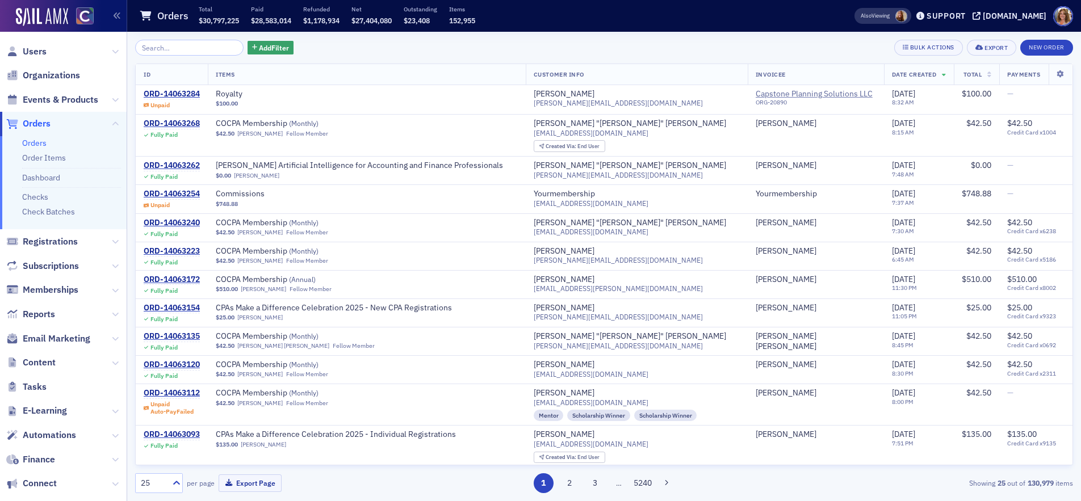
click at [170, 46] on input "search" at bounding box center [189, 48] width 108 height 16
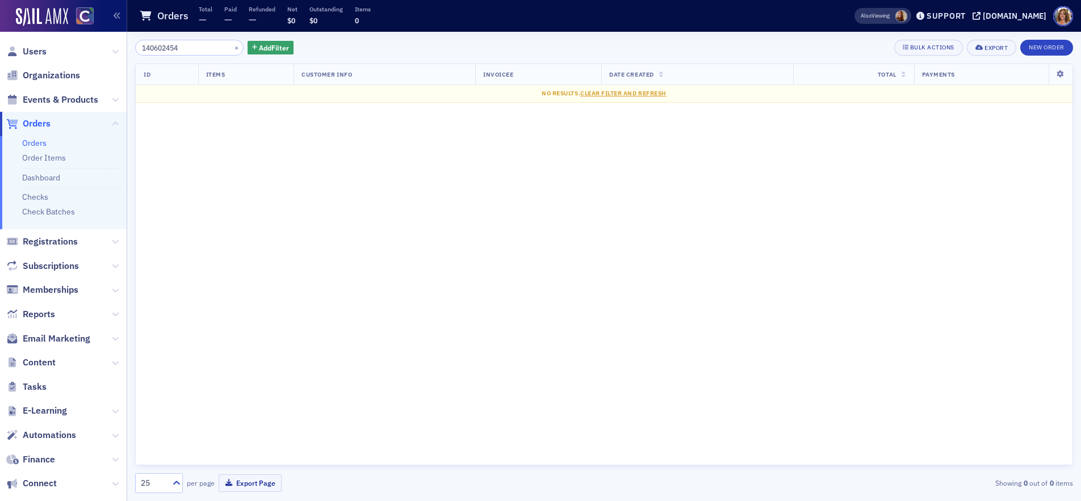
drag, startPoint x: 163, startPoint y: 47, endPoint x: 173, endPoint y: 48, distance: 9.7
click at [165, 47] on input "140602454" at bounding box center [189, 48] width 108 height 16
drag, startPoint x: 173, startPoint y: 49, endPoint x: 161, endPoint y: 48, distance: 12.0
click at [161, 48] on input "1406454" at bounding box center [189, 48] width 108 height 16
click at [162, 47] on input "140643284" at bounding box center [189, 48] width 108 height 16
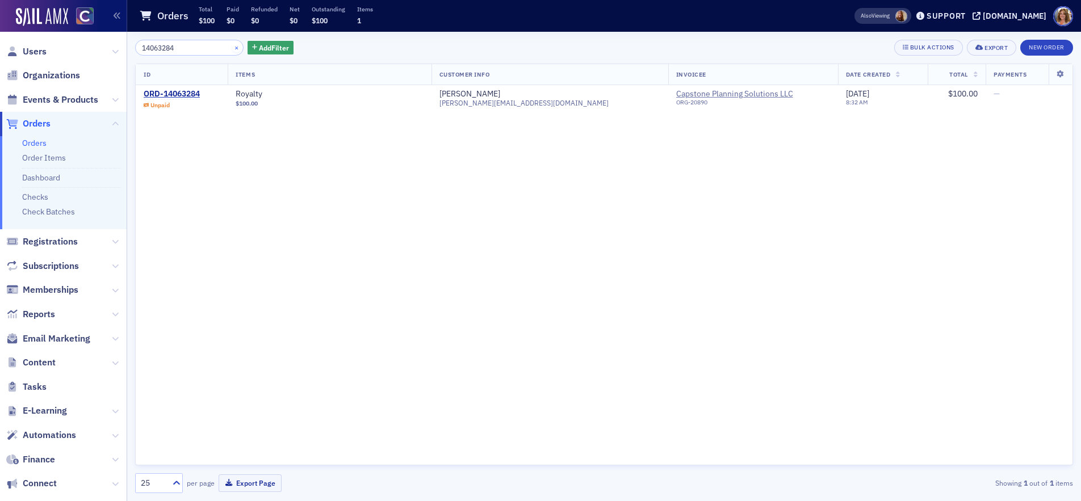
type input "14063284"
click at [232, 47] on button "×" at bounding box center [237, 47] width 10 height 10
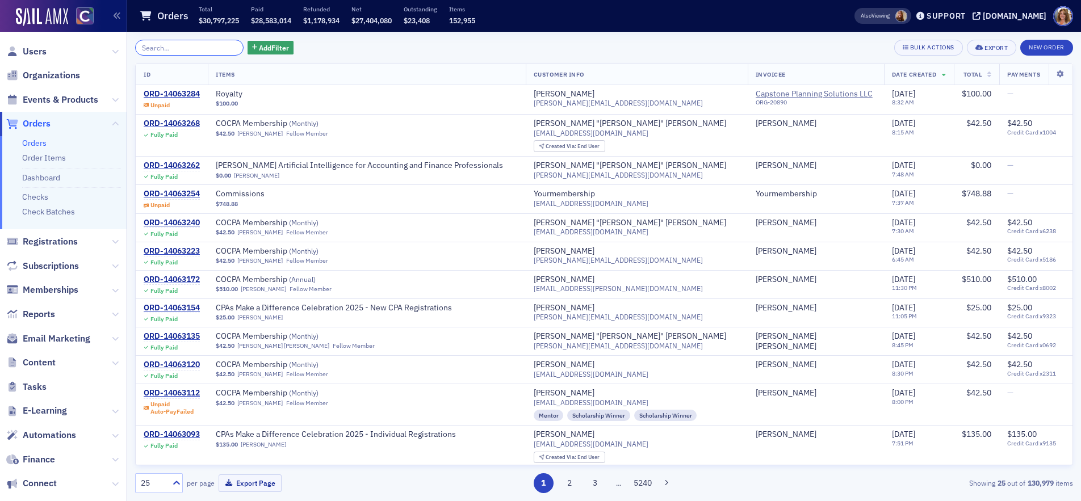
click at [207, 50] on input "search" at bounding box center [189, 48] width 108 height 16
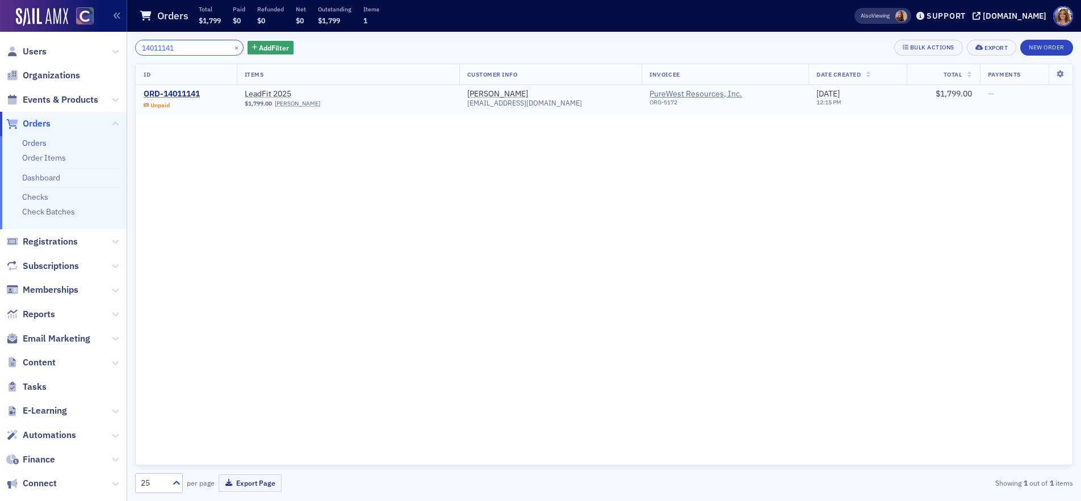
type input "14011141"
click at [176, 94] on div "ORD-14011141" at bounding box center [172, 94] width 56 height 10
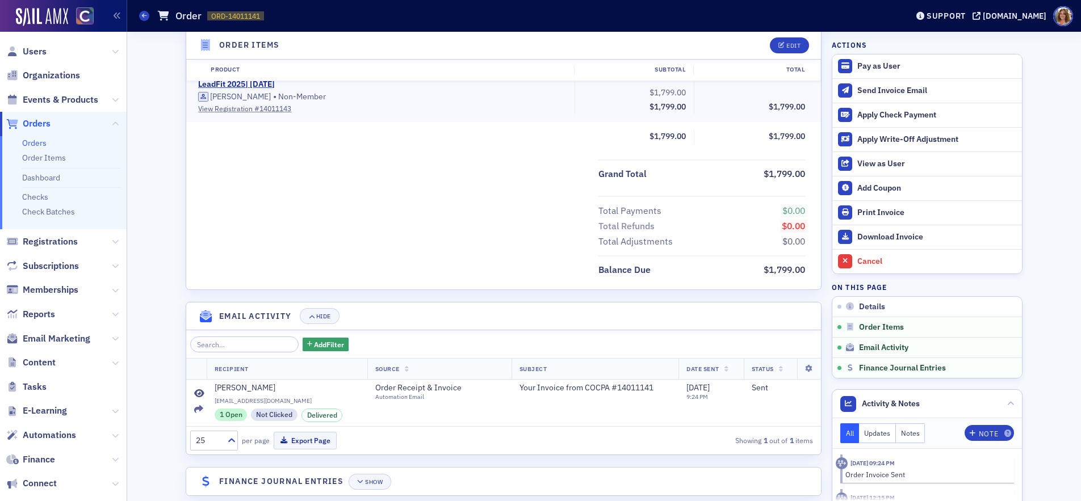
scroll to position [409, 0]
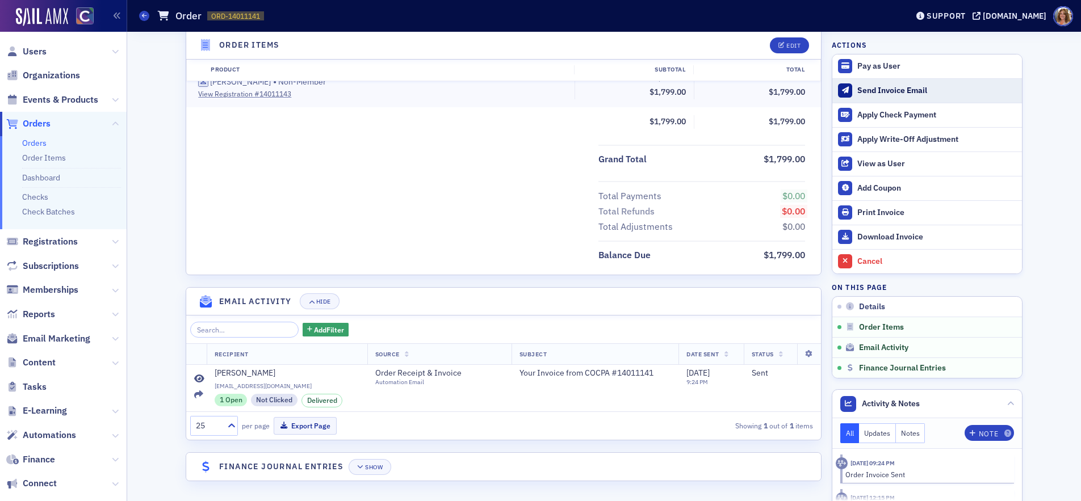
click at [875, 87] on div "Send Invoice Email" at bounding box center [936, 91] width 159 height 10
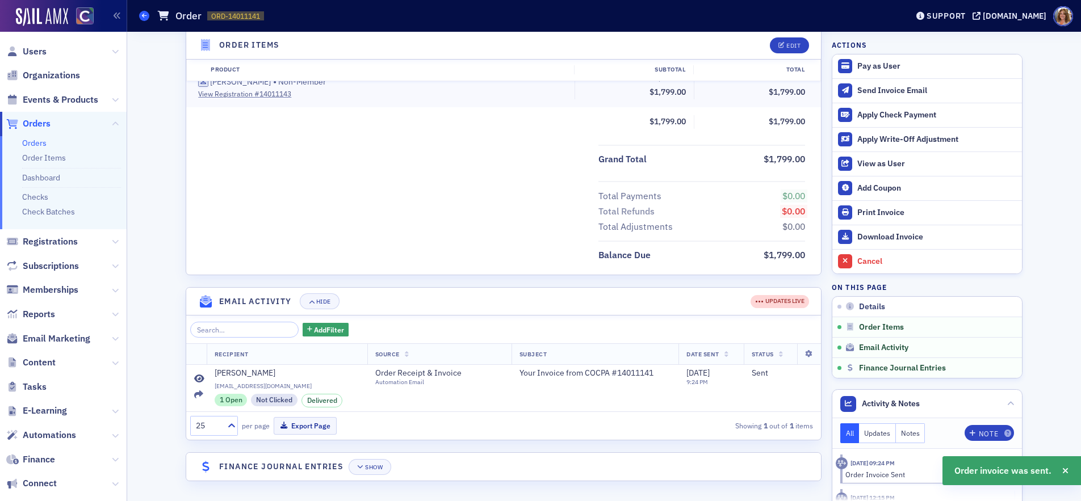
click at [144, 15] on icon at bounding box center [144, 15] width 5 height 5
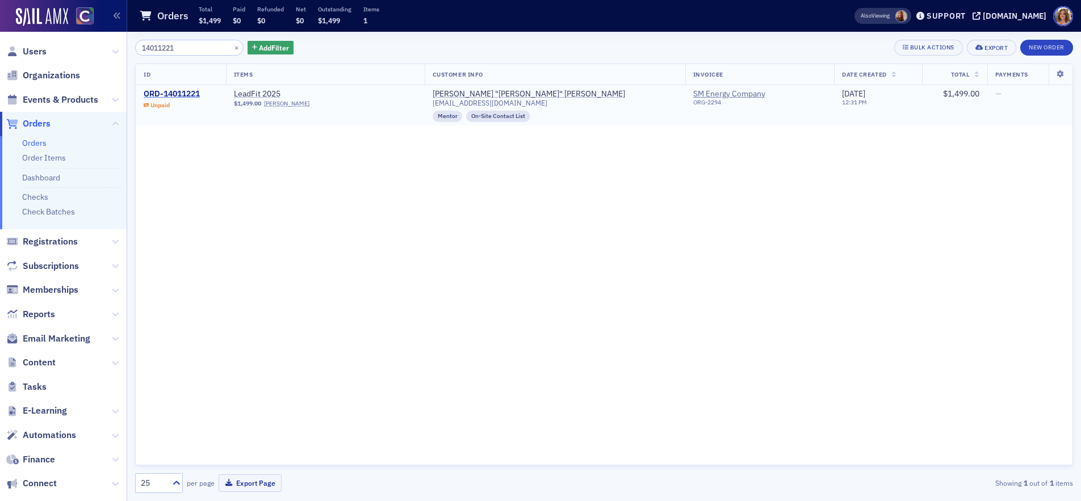
type input "14011221"
click at [177, 95] on div "ORD-14011221" at bounding box center [172, 94] width 56 height 10
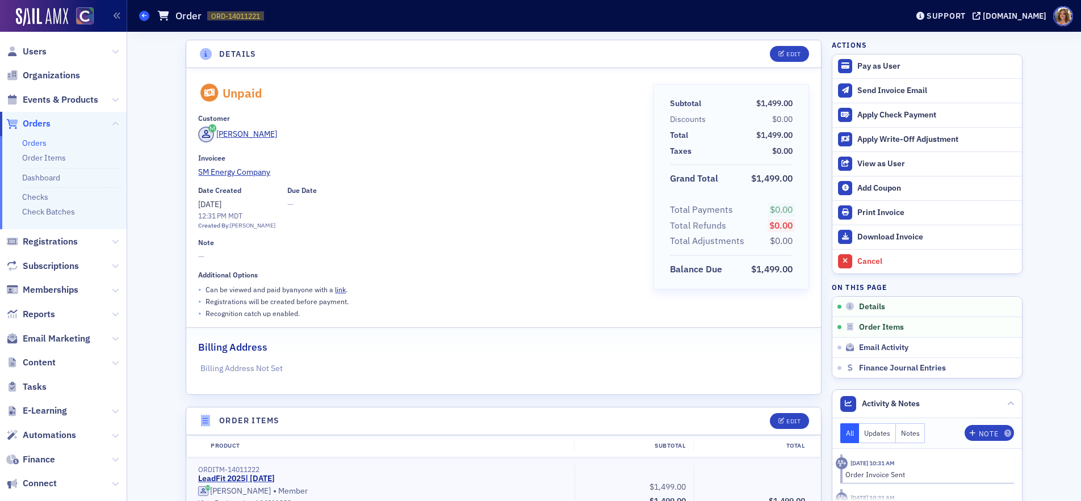
click at [146, 15] on icon at bounding box center [144, 15] width 5 height 5
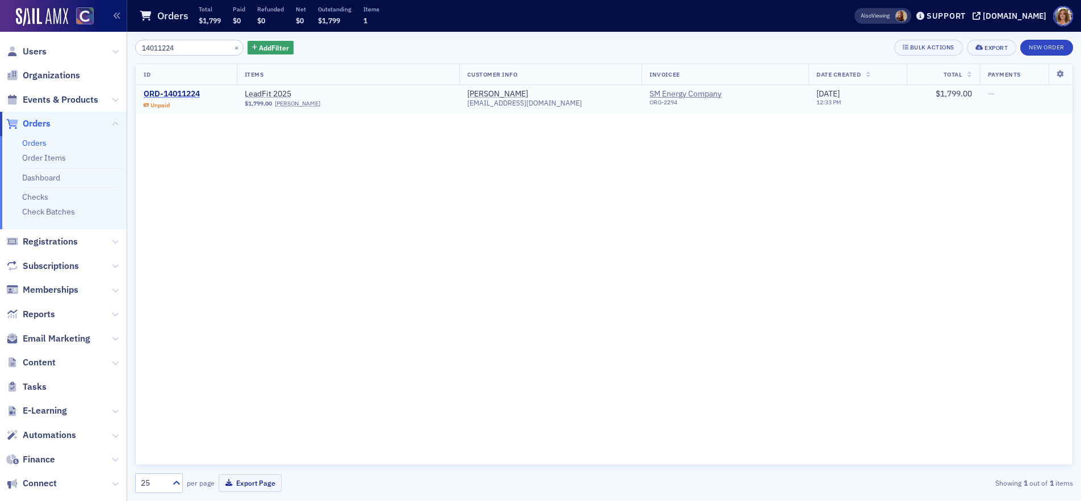
type input "14011224"
click at [182, 93] on div "ORD-14011224" at bounding box center [172, 94] width 56 height 10
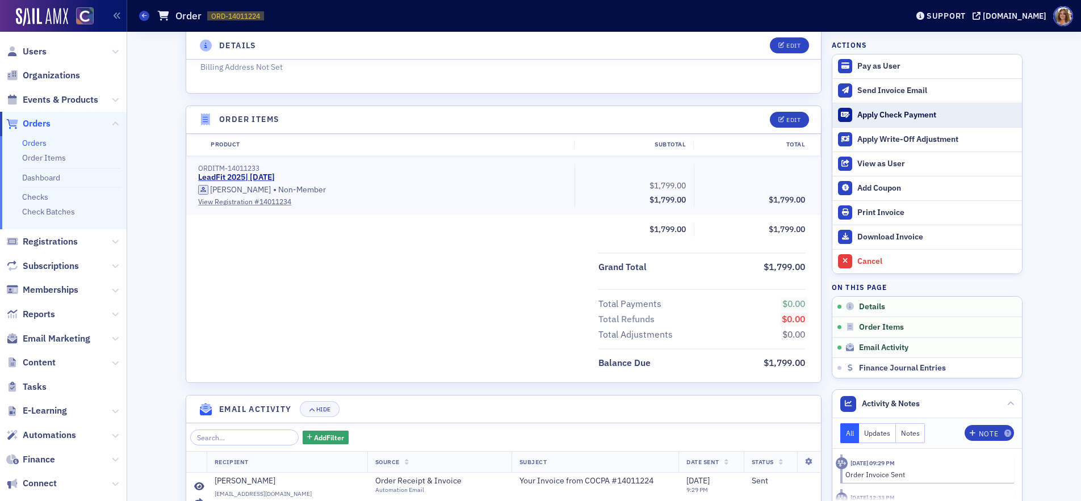
scroll to position [277, 0]
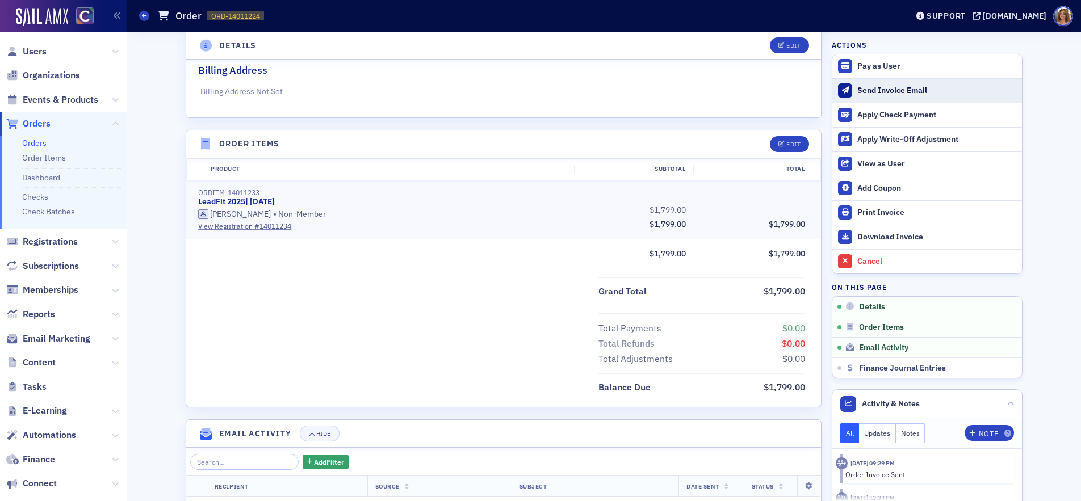
click at [886, 89] on div "Send Invoice Email" at bounding box center [936, 91] width 159 height 10
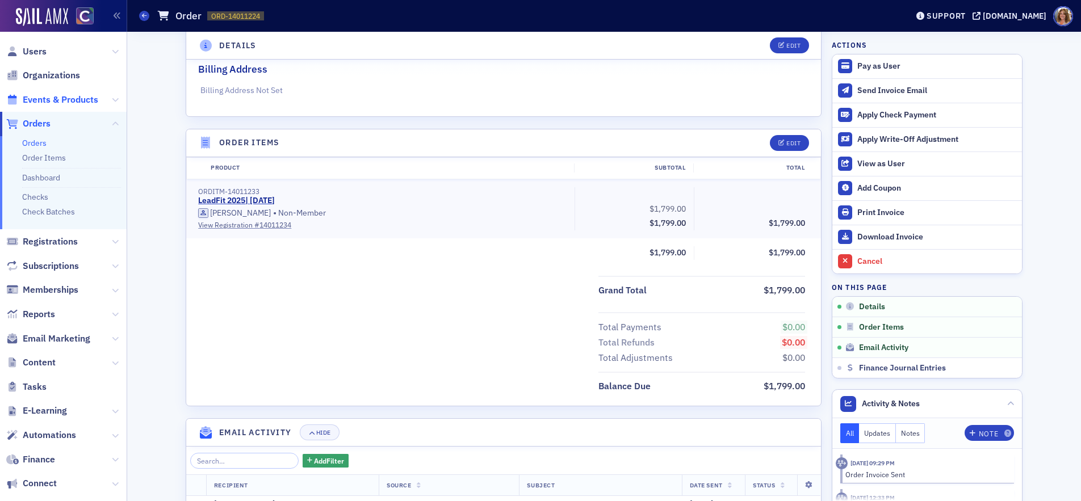
click at [60, 99] on span "Events & Products" at bounding box center [60, 100] width 75 height 12
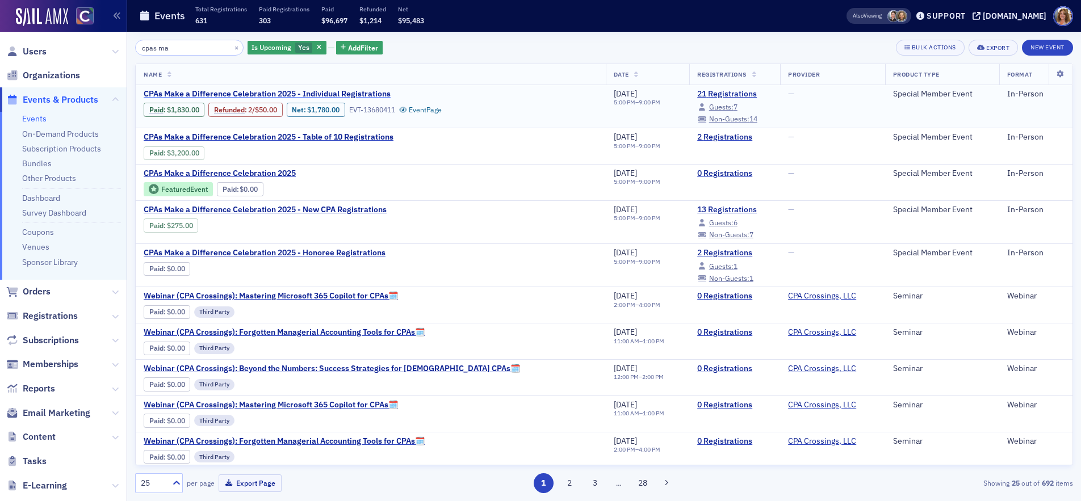
type input "cpas ma"
click at [362, 93] on span "CPAs Make a Difference Celebration 2025 - Individual Registrations" at bounding box center [267, 94] width 247 height 10
click at [700, 95] on link "21 Registrations" at bounding box center [734, 94] width 75 height 10
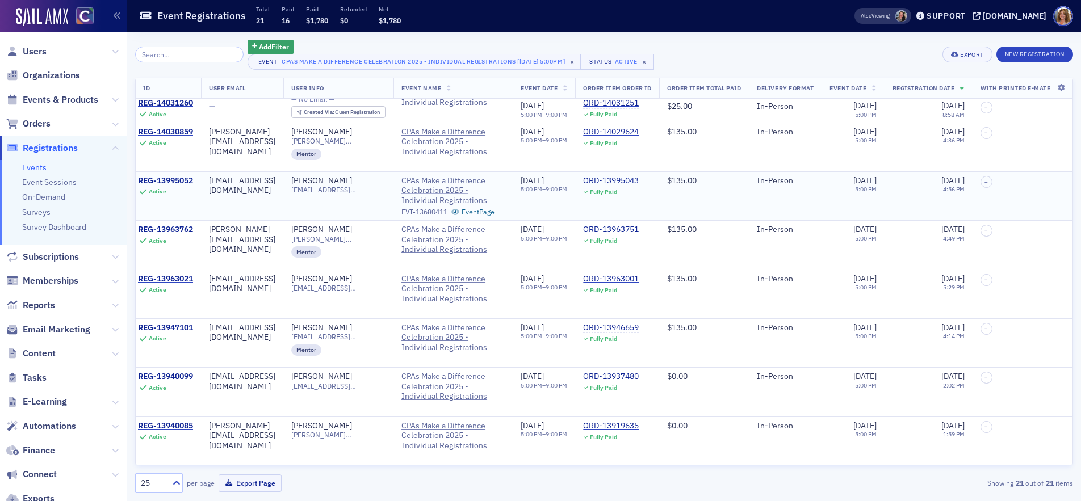
scroll to position [662, 0]
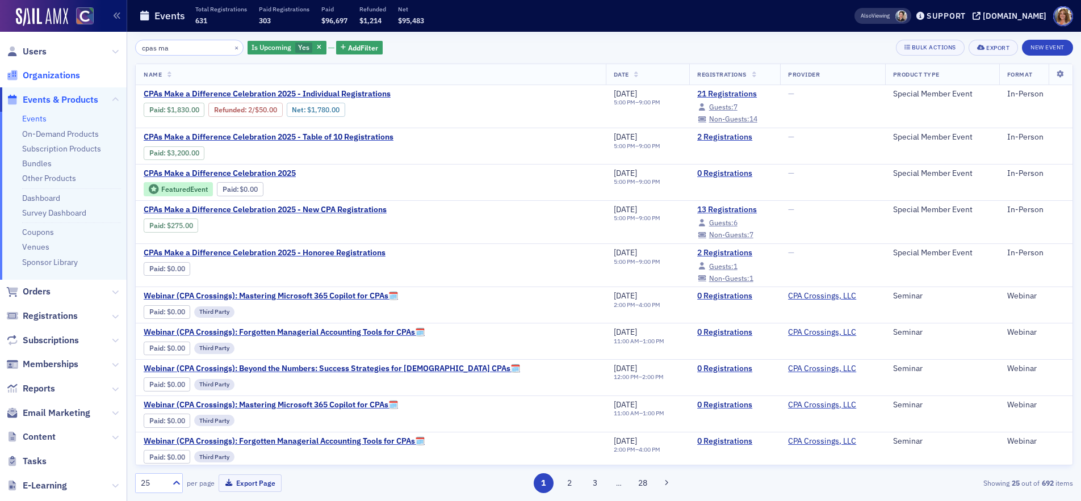
click at [60, 74] on span "Organizations" at bounding box center [51, 75] width 57 height 12
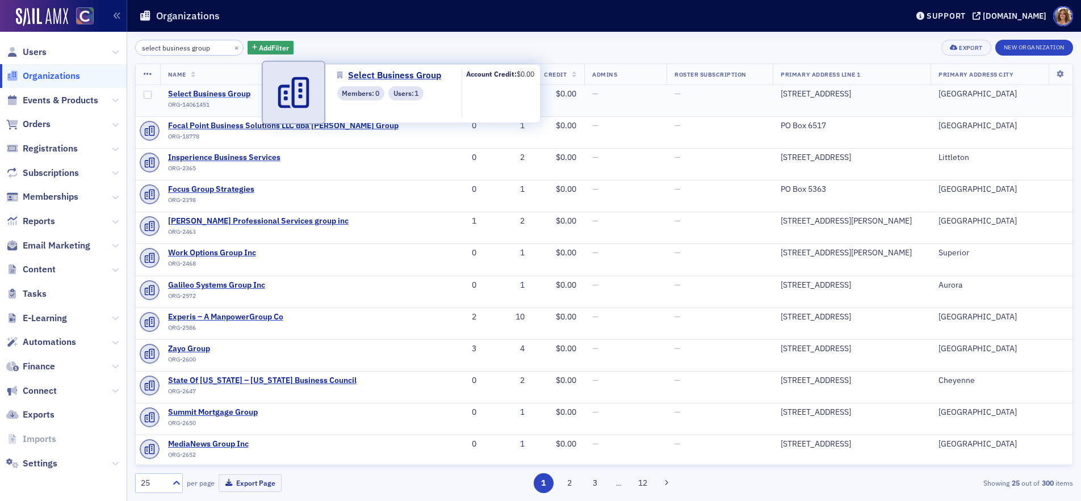
type input "select business group"
click at [211, 93] on span "Select Business Group" at bounding box center [219, 94] width 103 height 10
select select "US"
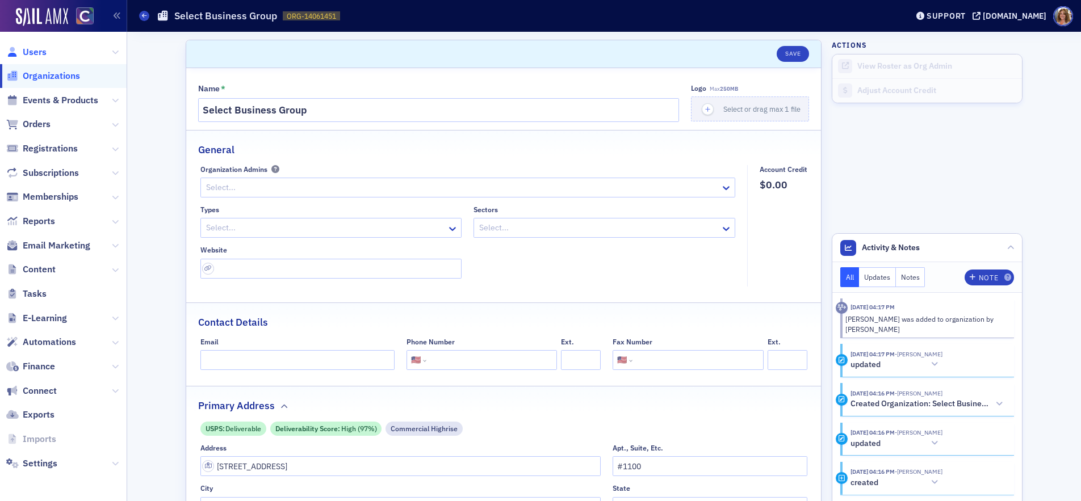
click at [35, 52] on span "Users" at bounding box center [35, 52] width 24 height 12
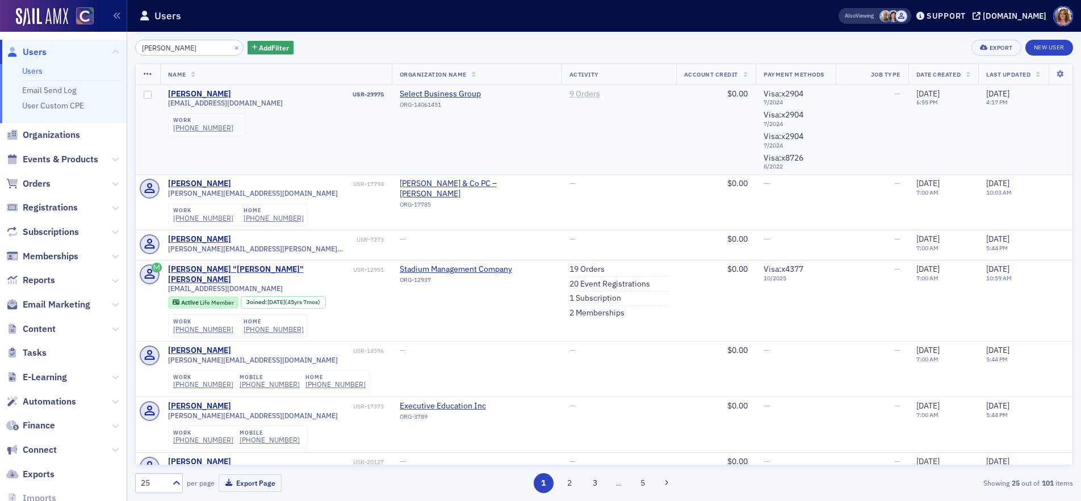
type input "[PERSON_NAME]"
click at [572, 94] on link "9 Orders" at bounding box center [584, 94] width 31 height 10
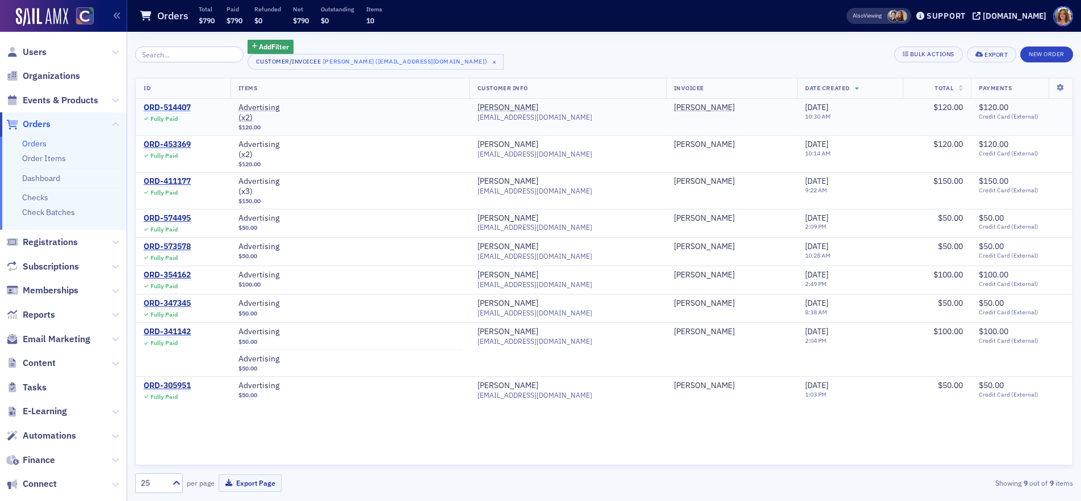
click at [171, 108] on div "ORD-514407" at bounding box center [167, 108] width 47 height 10
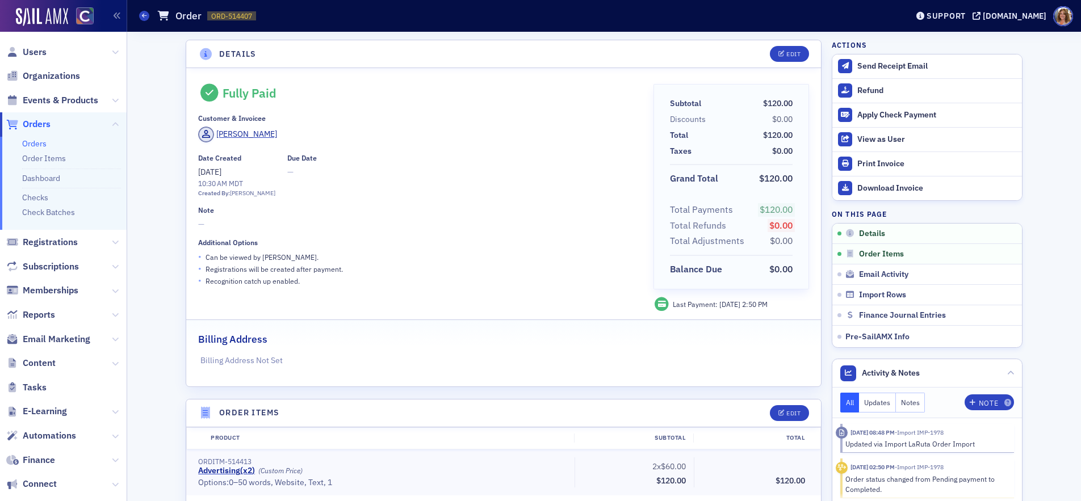
click at [39, 123] on span "Orders" at bounding box center [37, 124] width 28 height 12
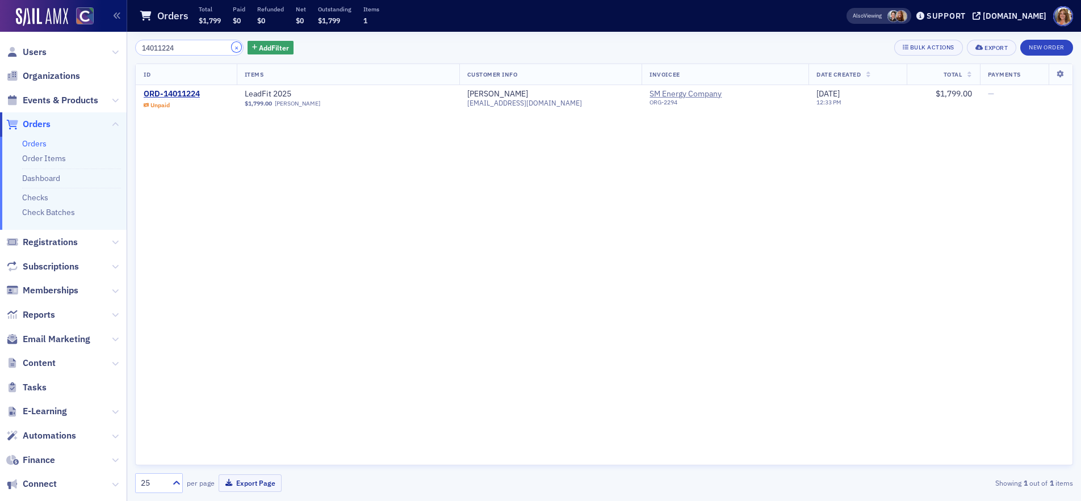
click at [232, 48] on button "×" at bounding box center [237, 47] width 10 height 10
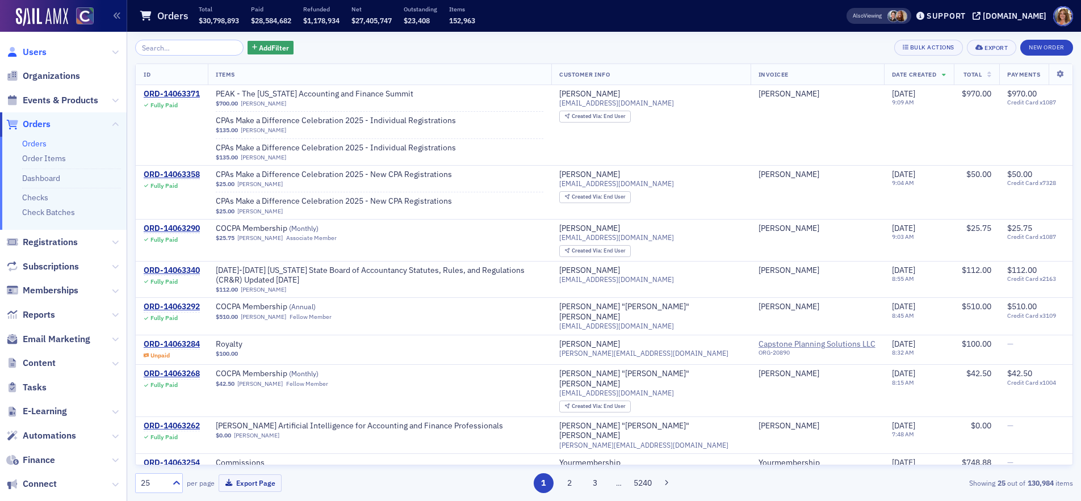
click at [34, 51] on span "Users" at bounding box center [35, 52] width 24 height 12
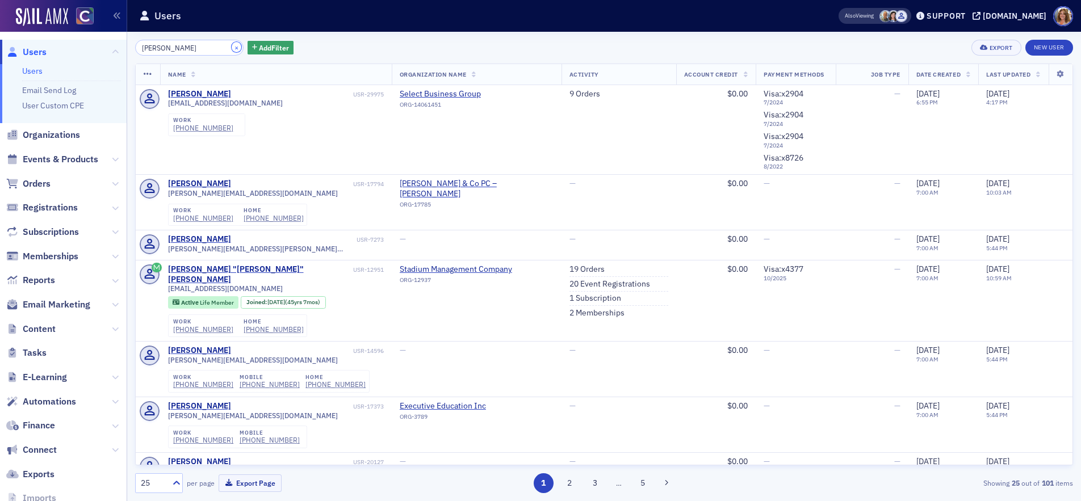
click at [232, 48] on button "×" at bounding box center [237, 47] width 10 height 10
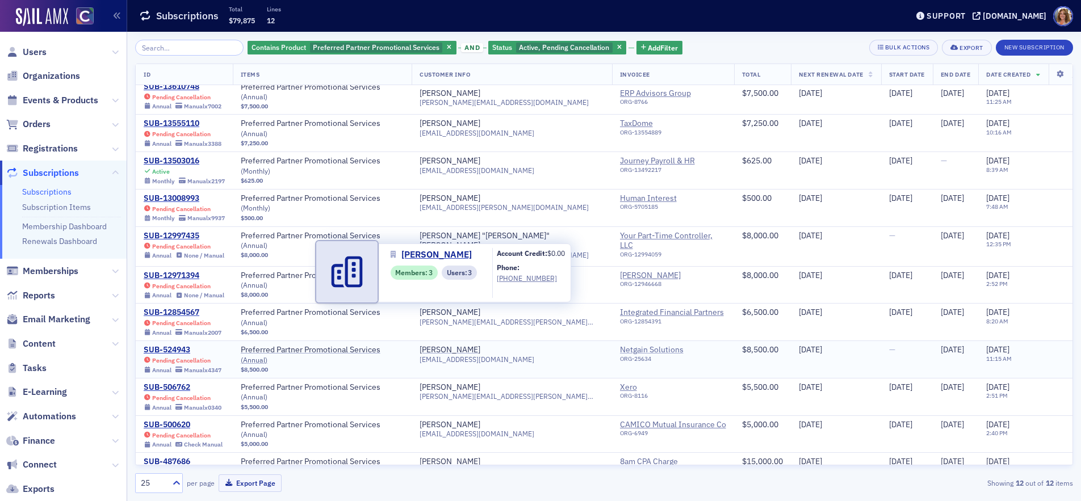
scroll to position [68, 0]
